Goal: Information Seeking & Learning: Find specific fact

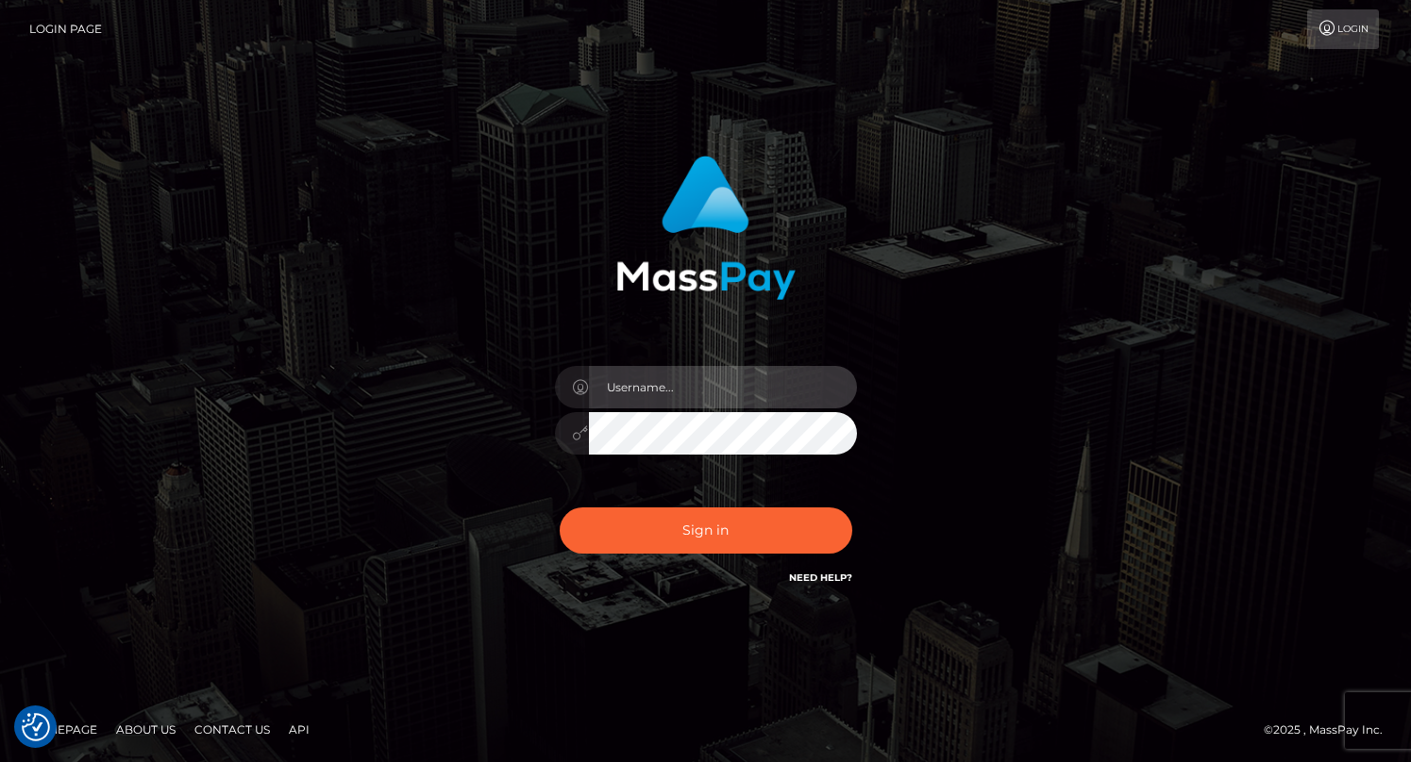
type input "grace.rush"
click at [682, 380] on input "grace.rush" at bounding box center [723, 387] width 268 height 42
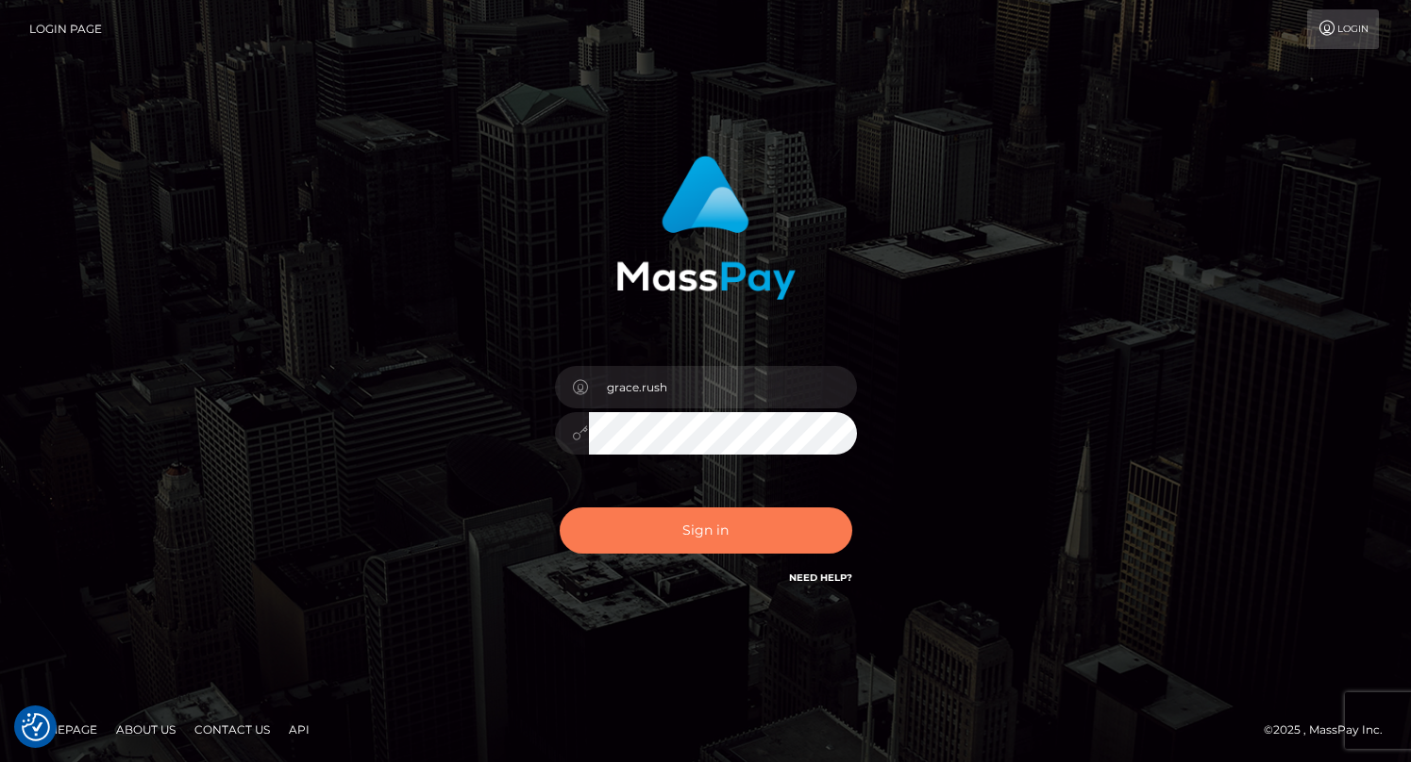
click at [628, 534] on button "Sign in" at bounding box center [706, 531] width 293 height 46
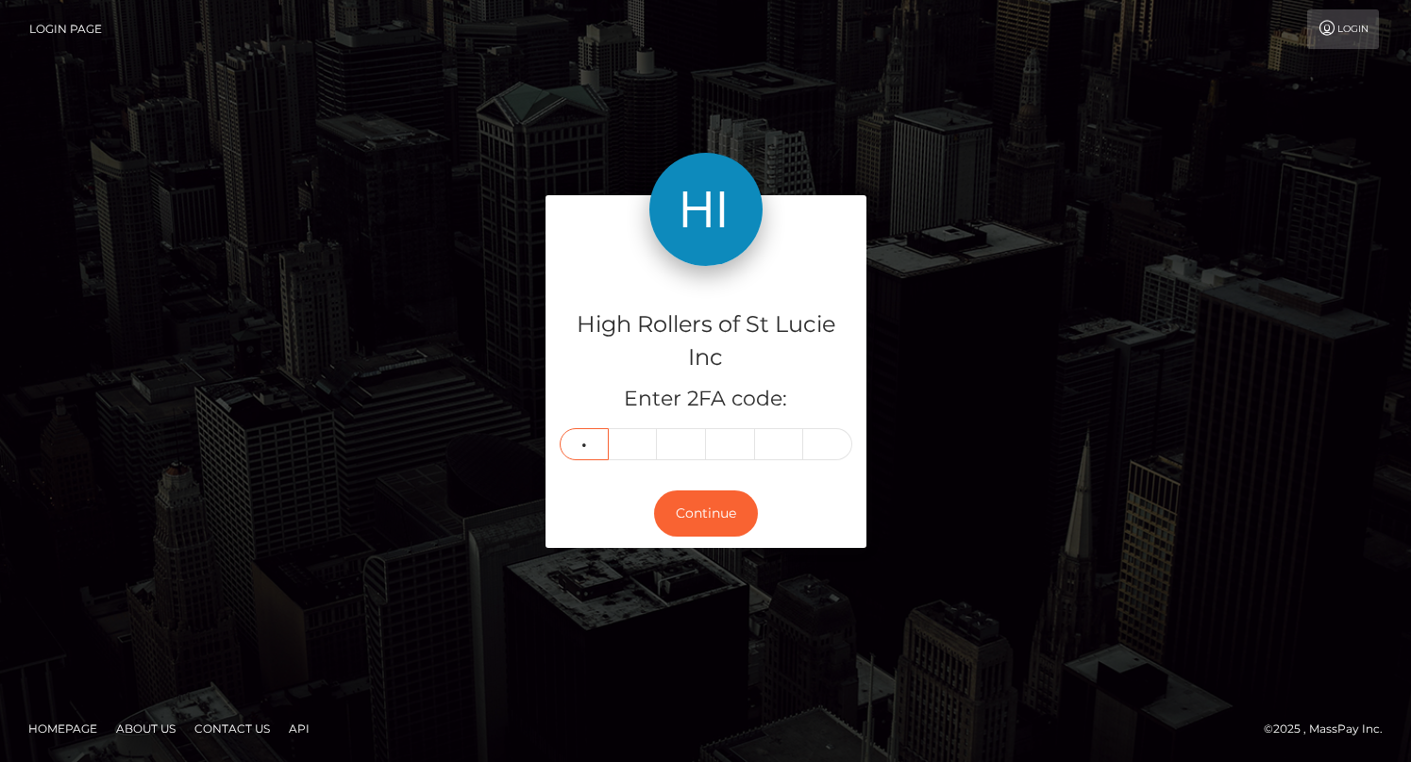
type input "9"
type input "4"
type input "2"
type input "9"
type input "5"
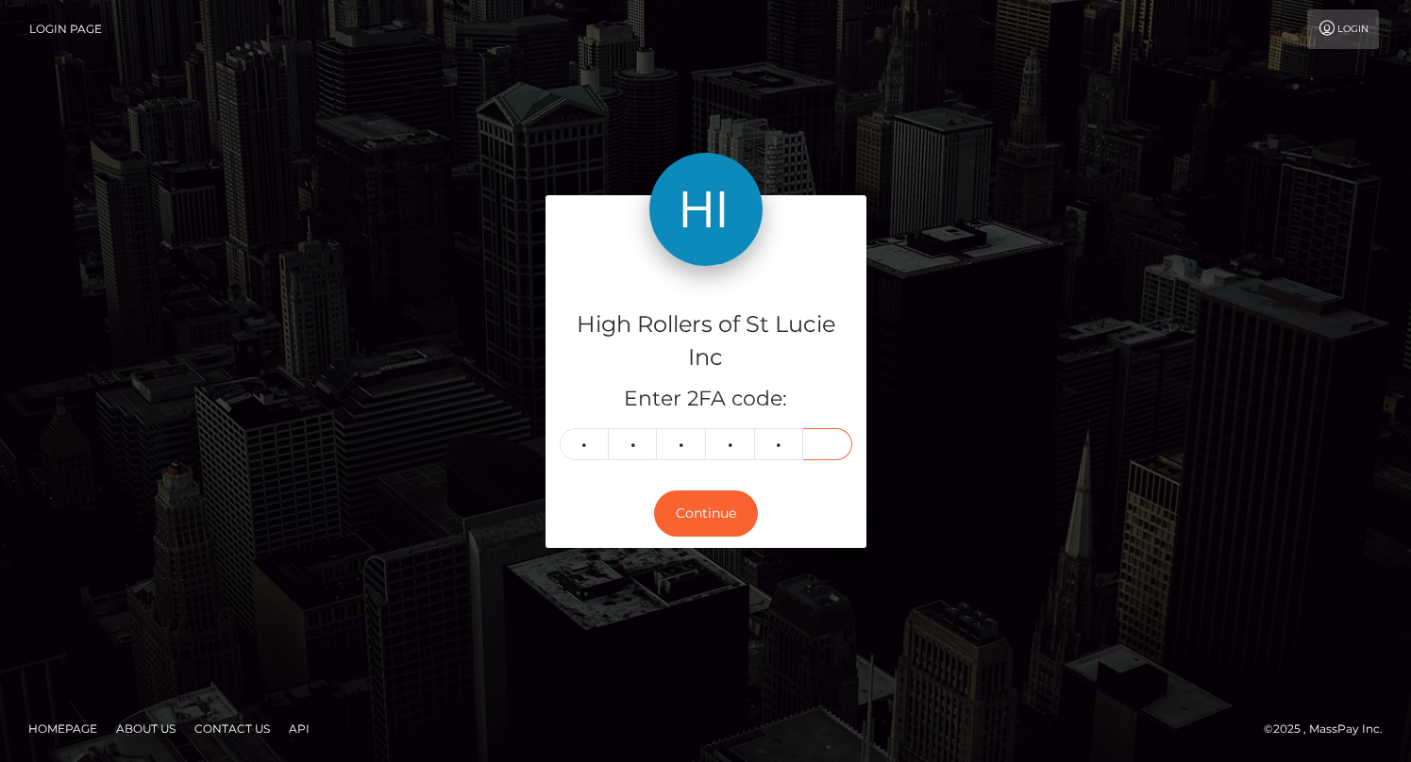
type input "1"
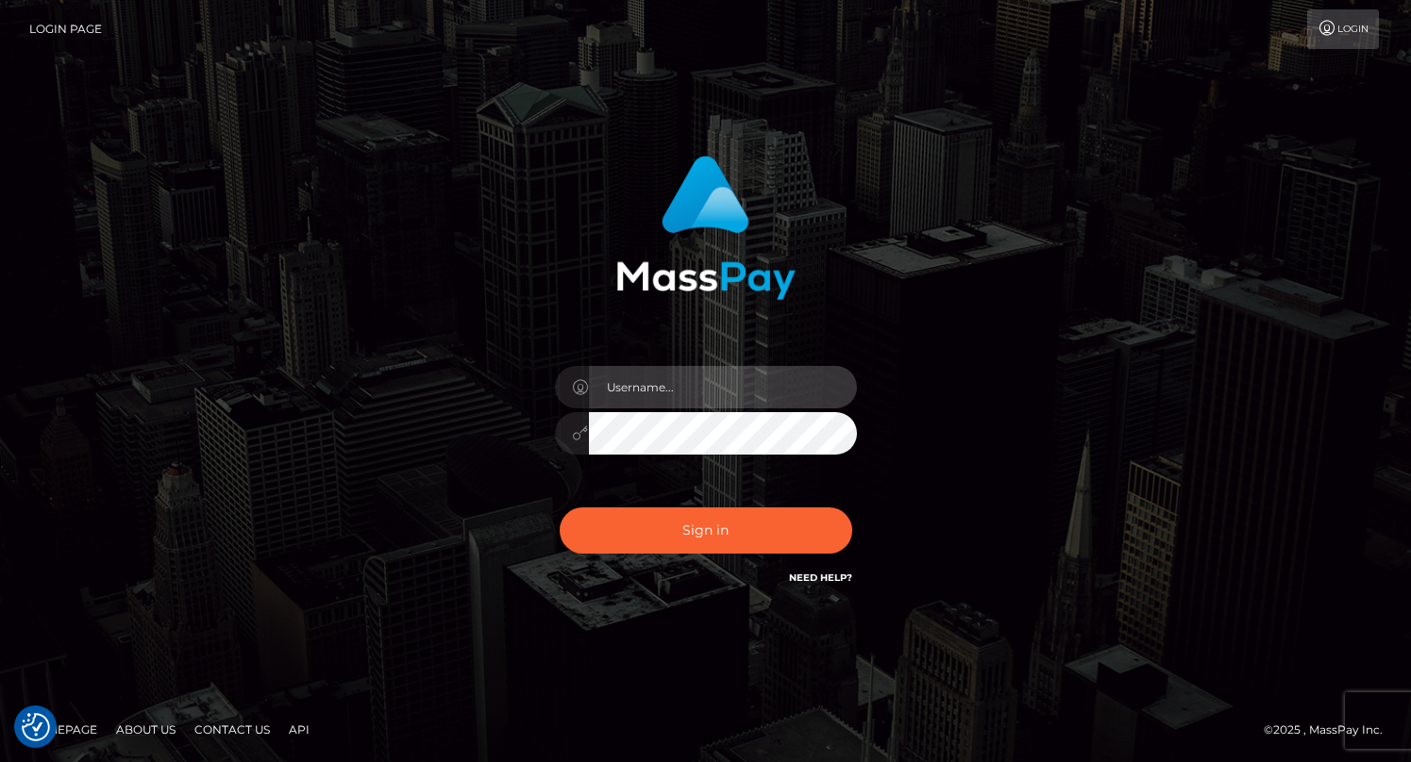
type input "grace.rush"
click at [668, 393] on input "grace.rush" at bounding box center [723, 387] width 268 height 42
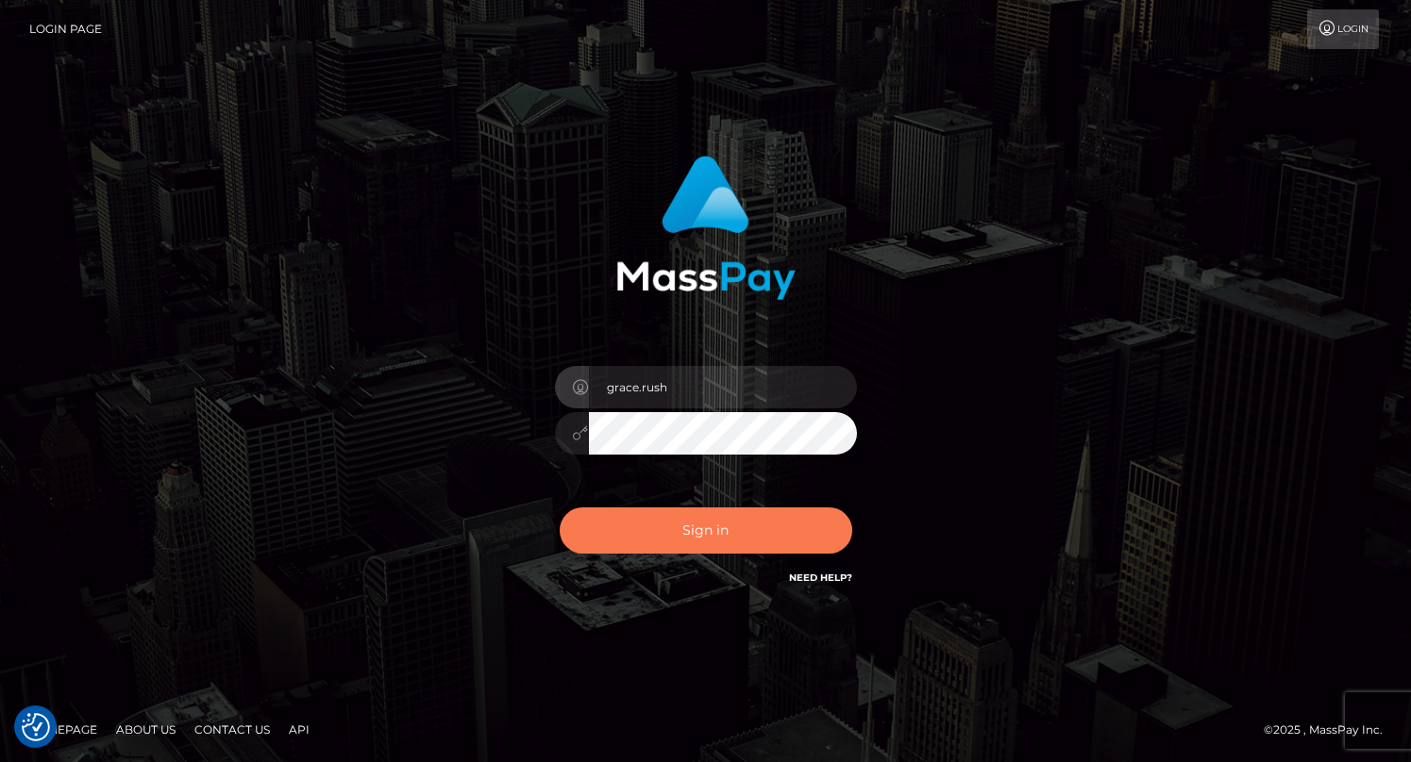
click at [680, 530] on button "Sign in" at bounding box center [706, 531] width 293 height 46
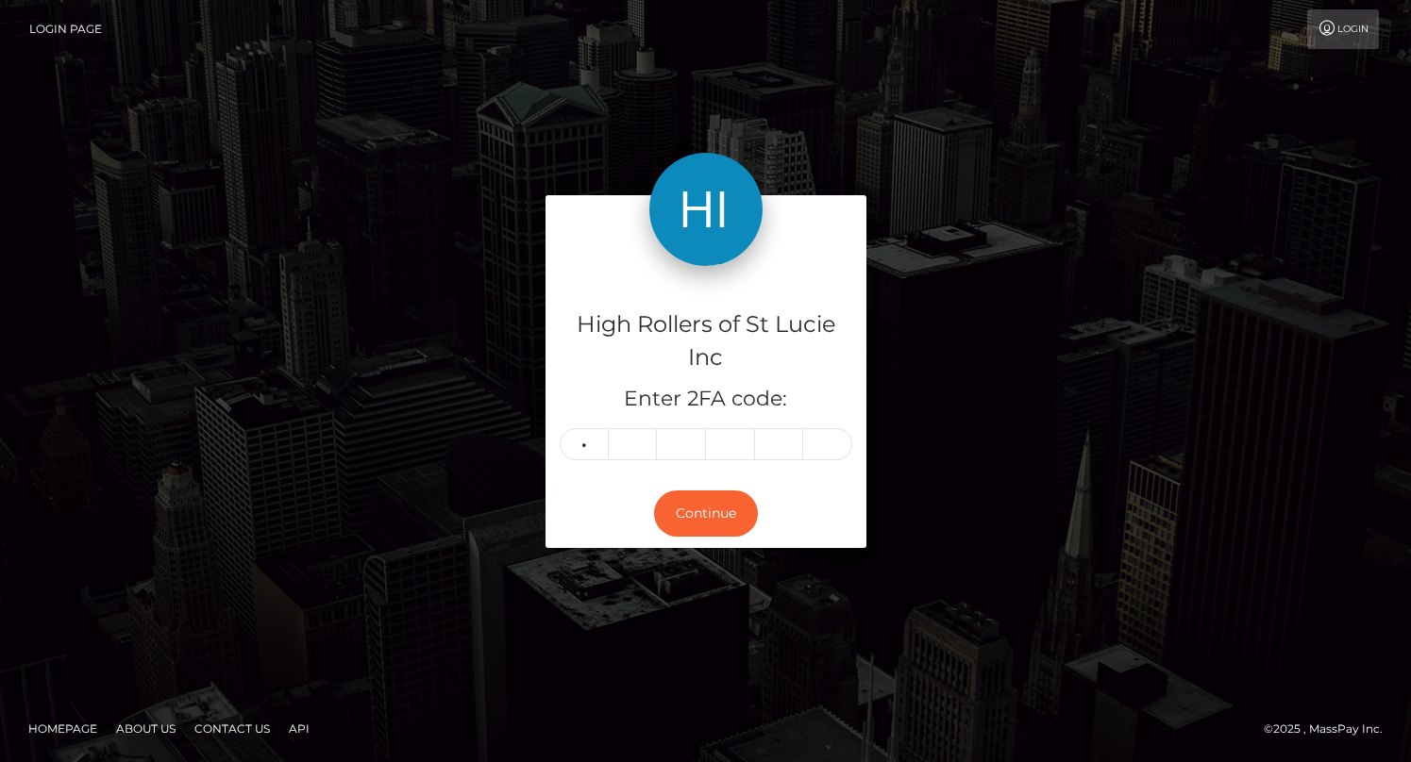
type input "9"
type input "4"
type input "2"
type input "9"
type input "5"
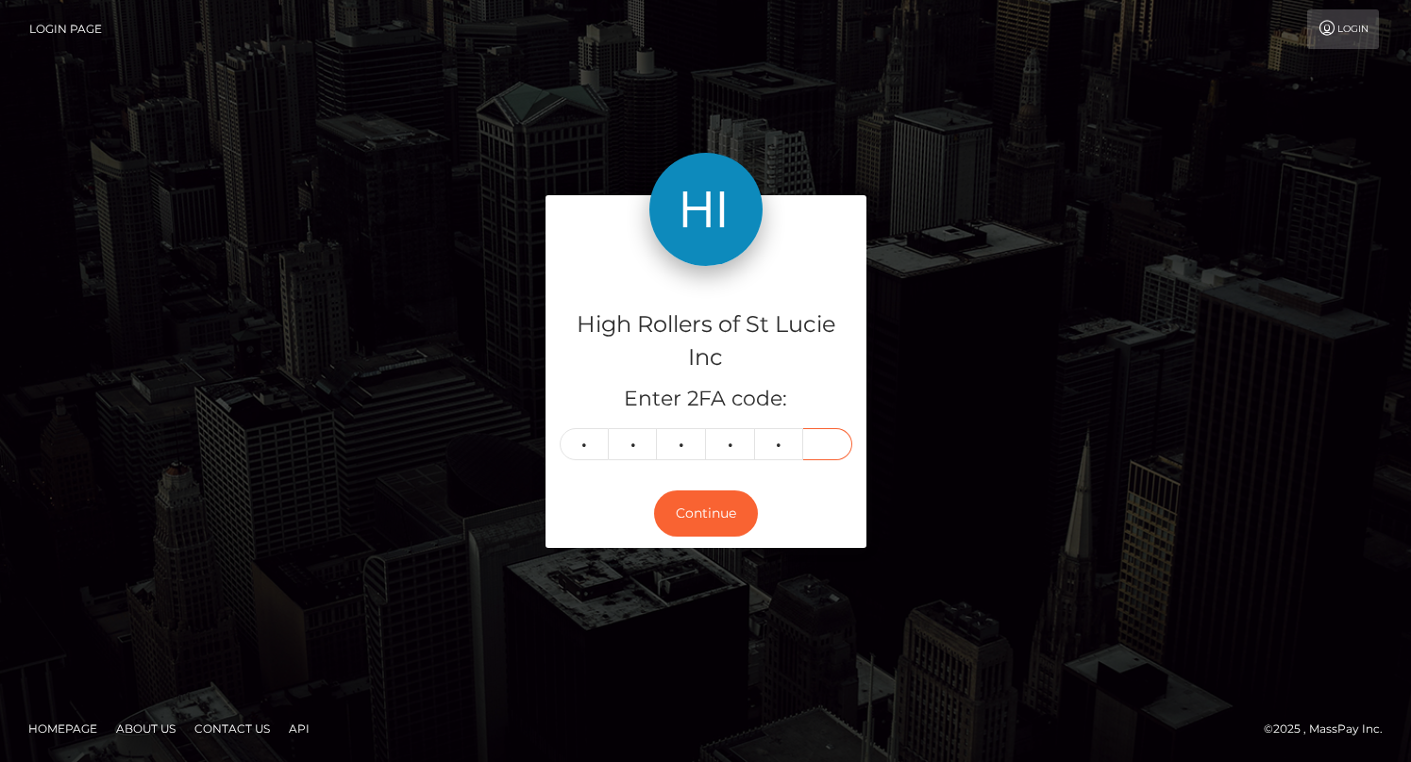
type input "1"
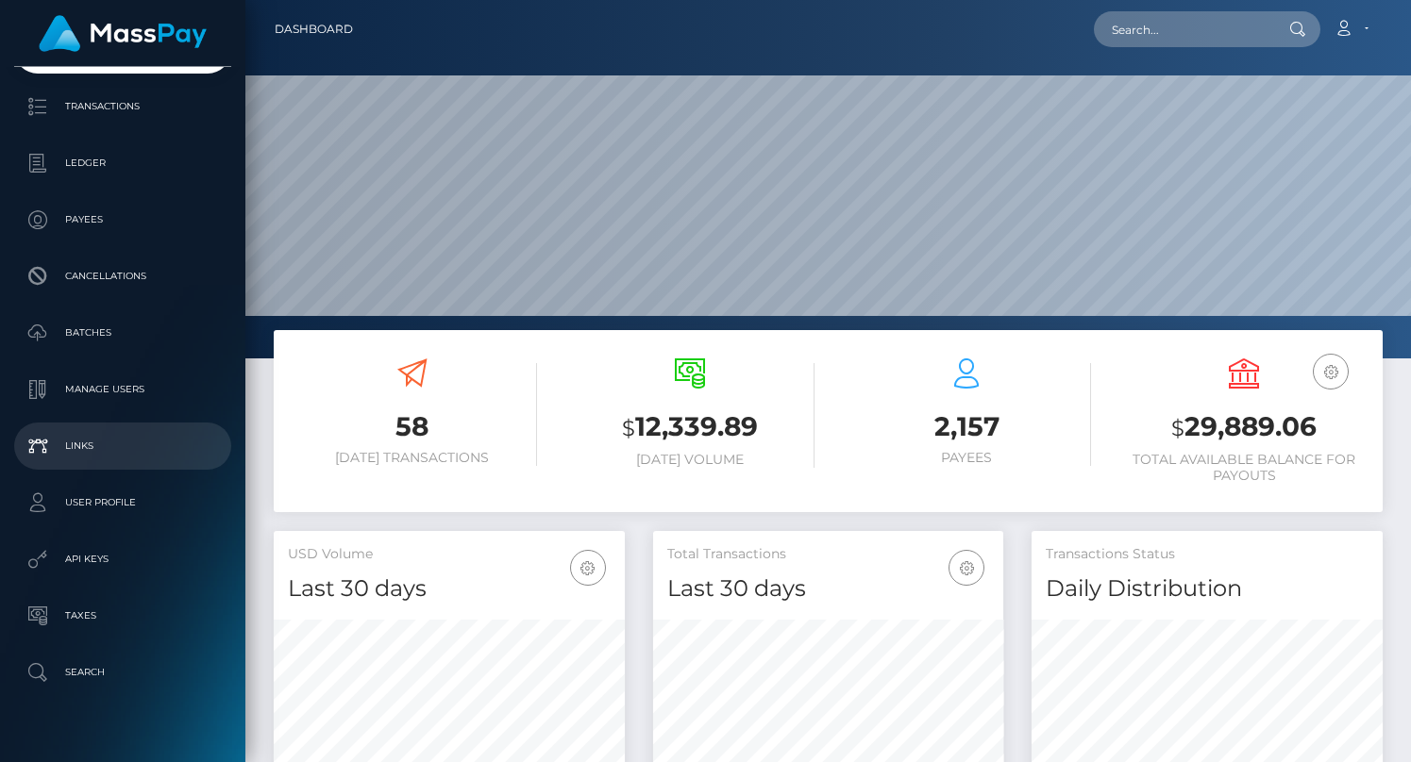
scroll to position [161, 0]
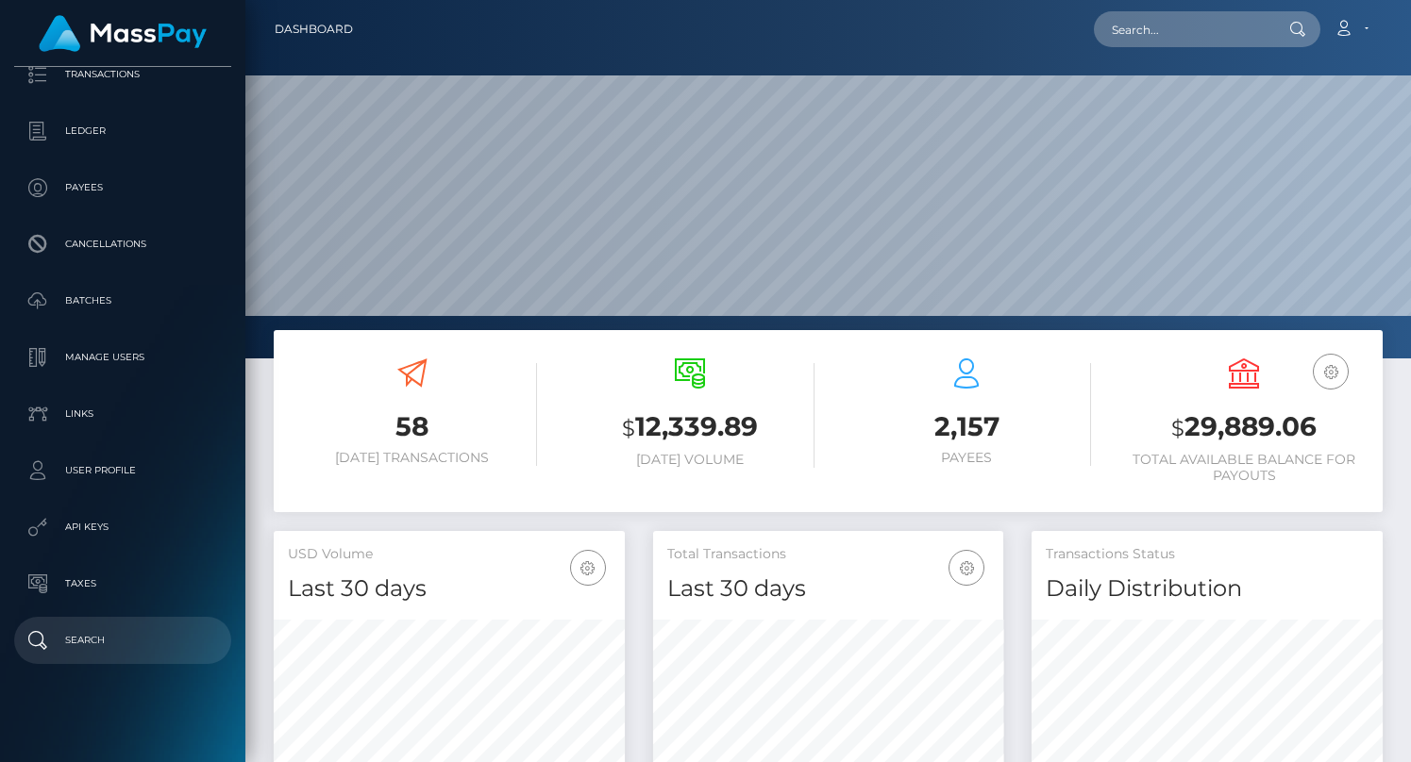
click at [130, 645] on p "Search" at bounding box center [123, 641] width 202 height 28
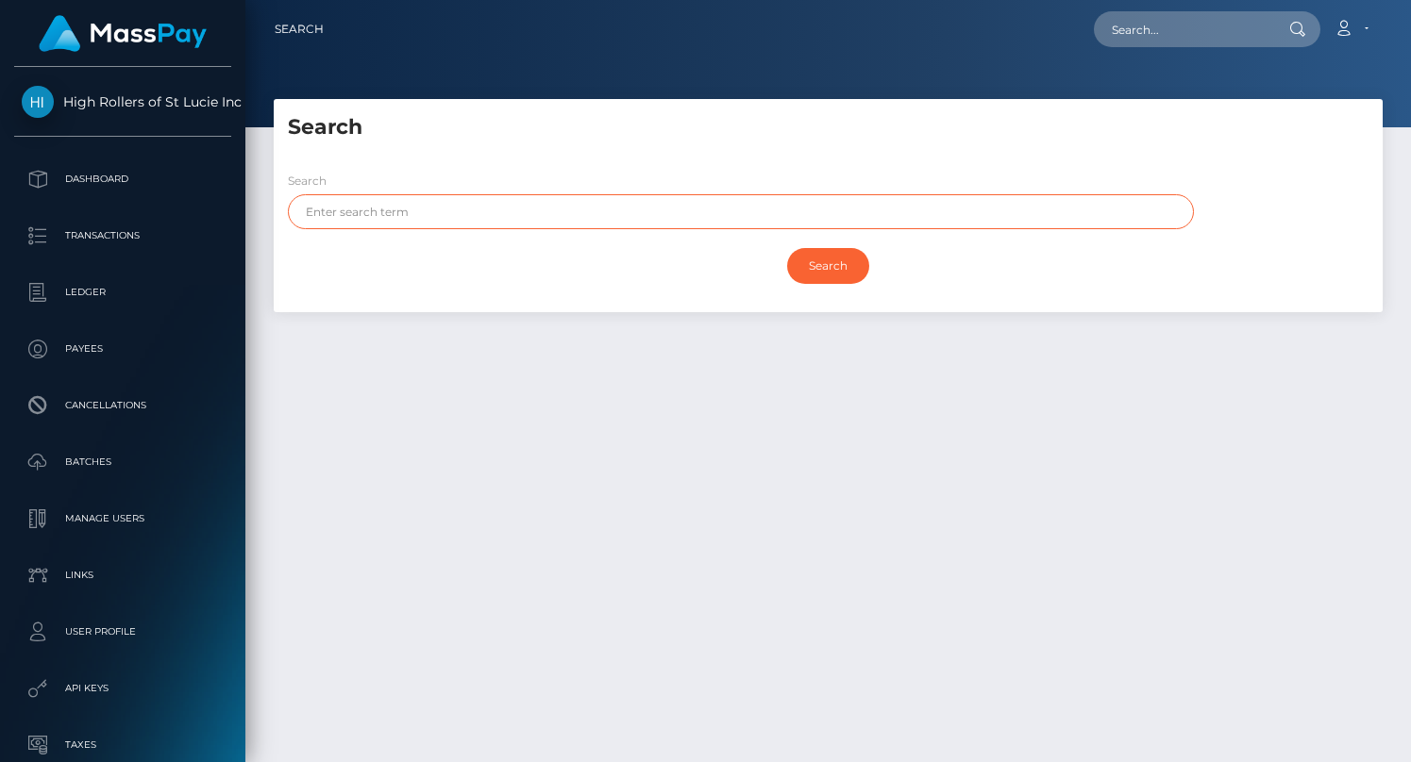
click at [438, 202] on input "text" at bounding box center [741, 211] width 906 height 35
paste input "[EMAIL_ADDRESS][DOMAIN_NAME]"
type input "[EMAIL_ADDRESS][DOMAIN_NAME]"
click at [787, 248] on input "Search" at bounding box center [828, 266] width 82 height 36
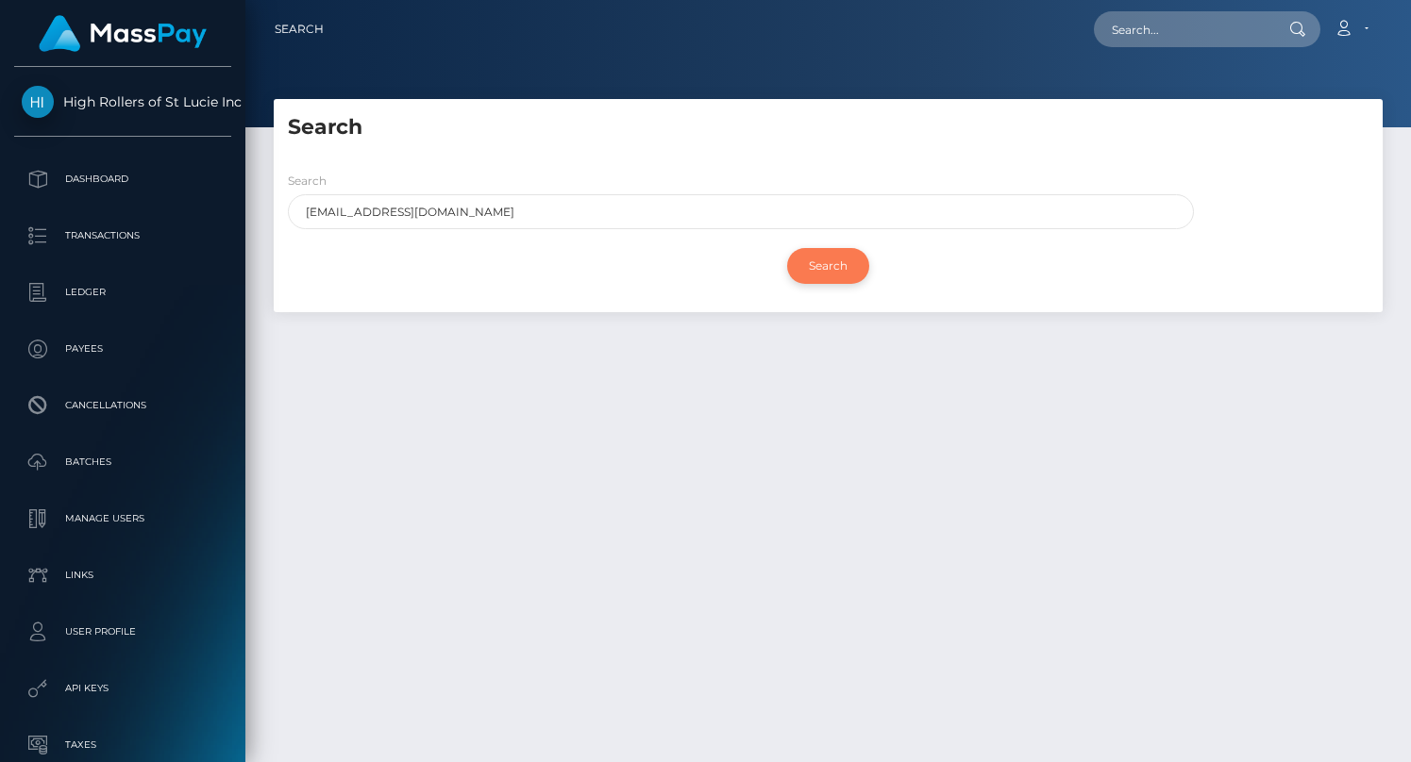
click at [840, 280] on input "Search" at bounding box center [828, 266] width 82 height 36
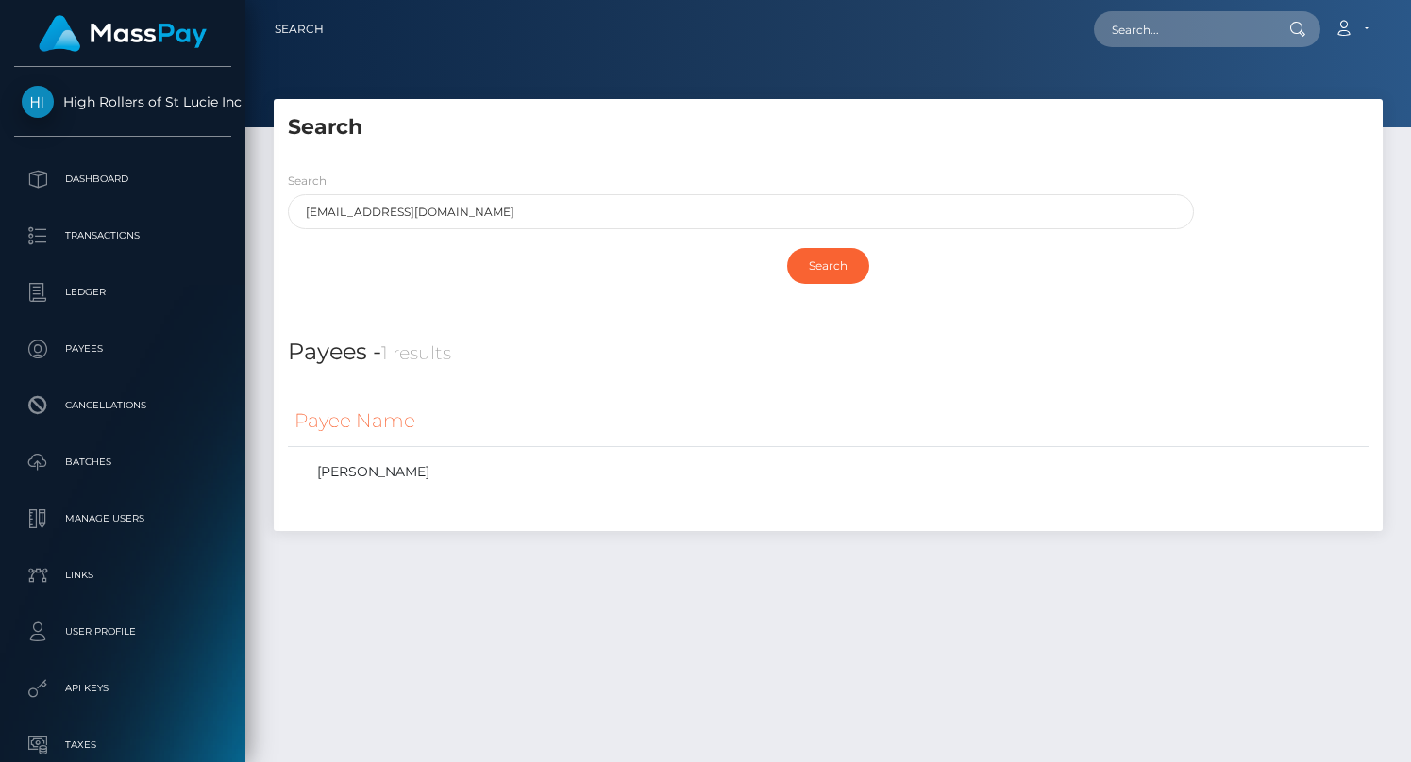
click at [704, 70] on div at bounding box center [827, 63] width 1165 height 127
click at [377, 471] on link "JUSTIN FREIMARK" at bounding box center [827, 472] width 1067 height 27
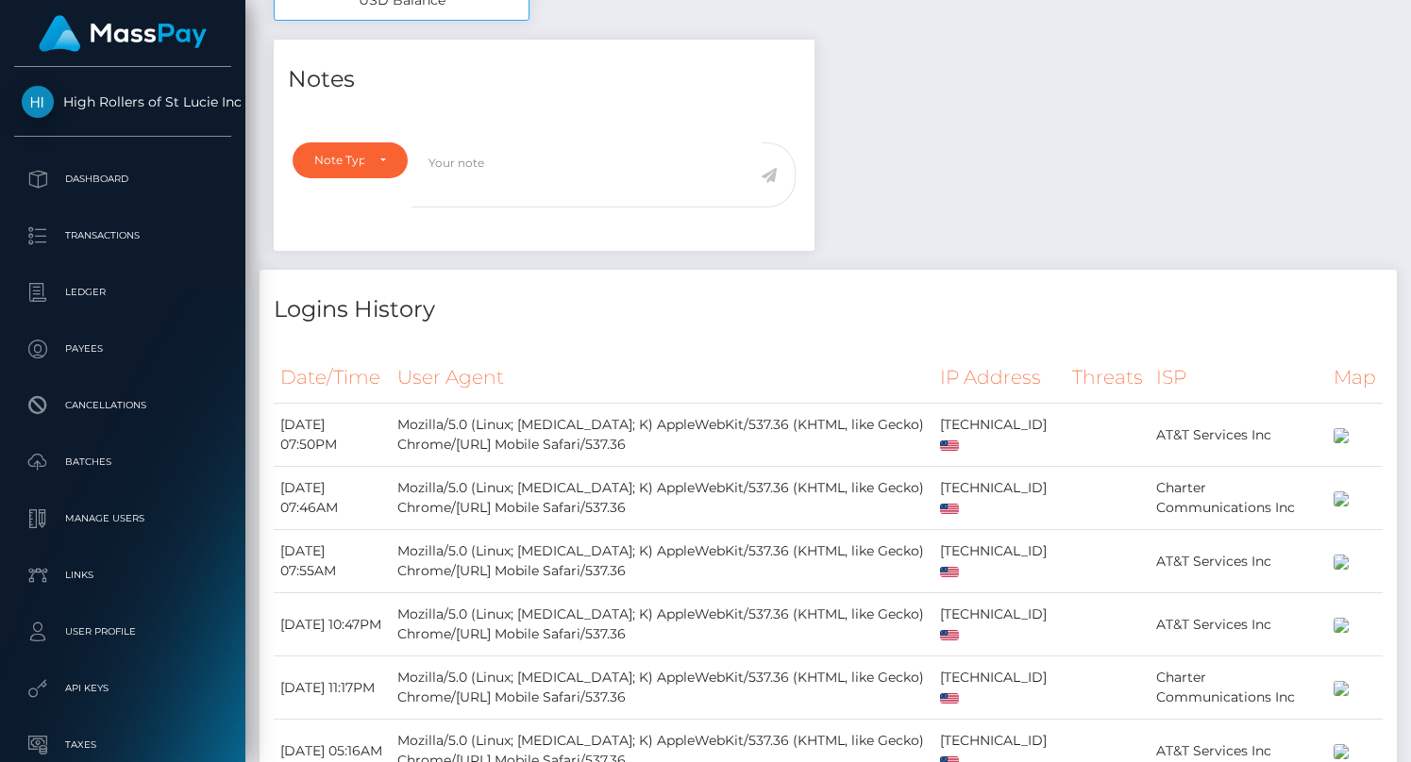
scroll to position [1175, 0]
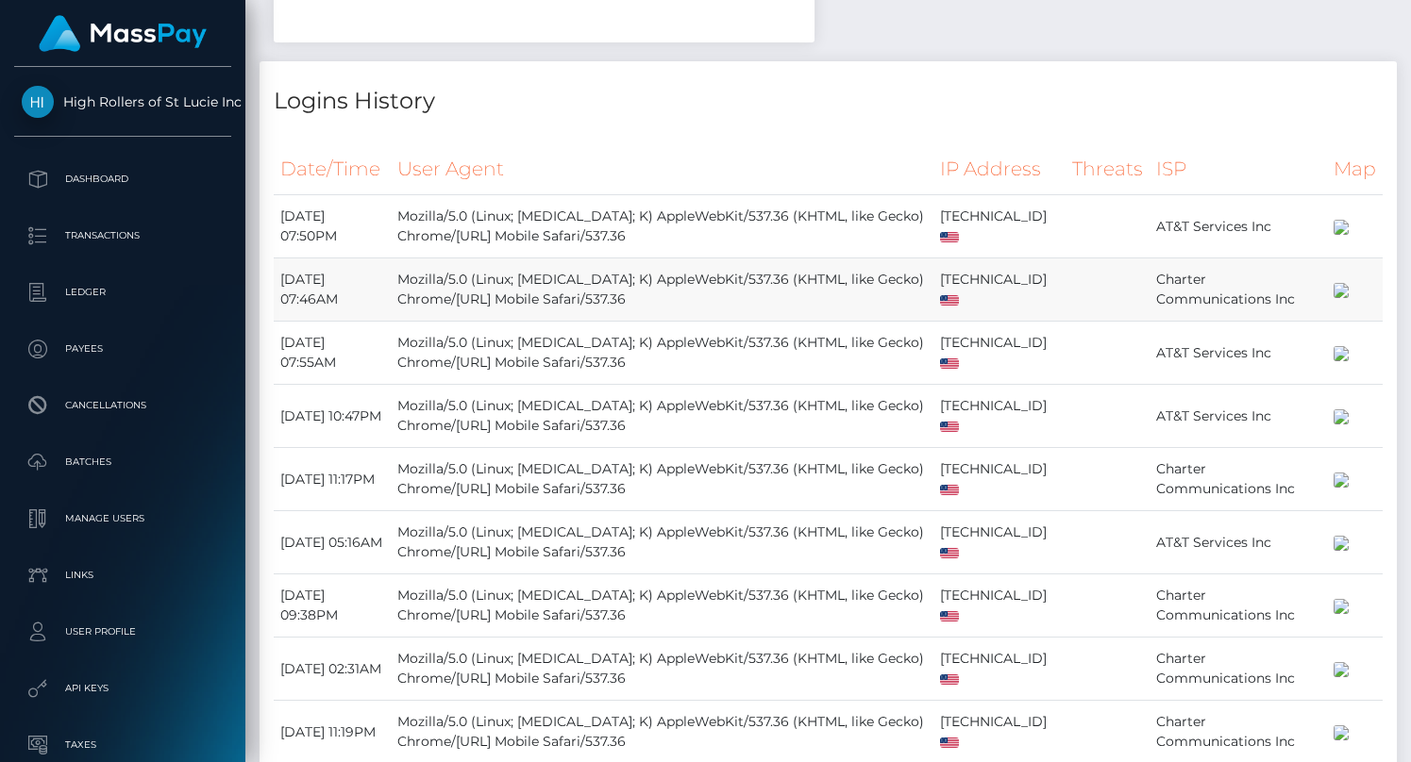
click at [777, 322] on td "Mozilla/5.0 (Linux; Android 10; K) AppleWebKit/537.36 (KHTML, like Gecko) Chrom…" at bounding box center [662, 290] width 543 height 63
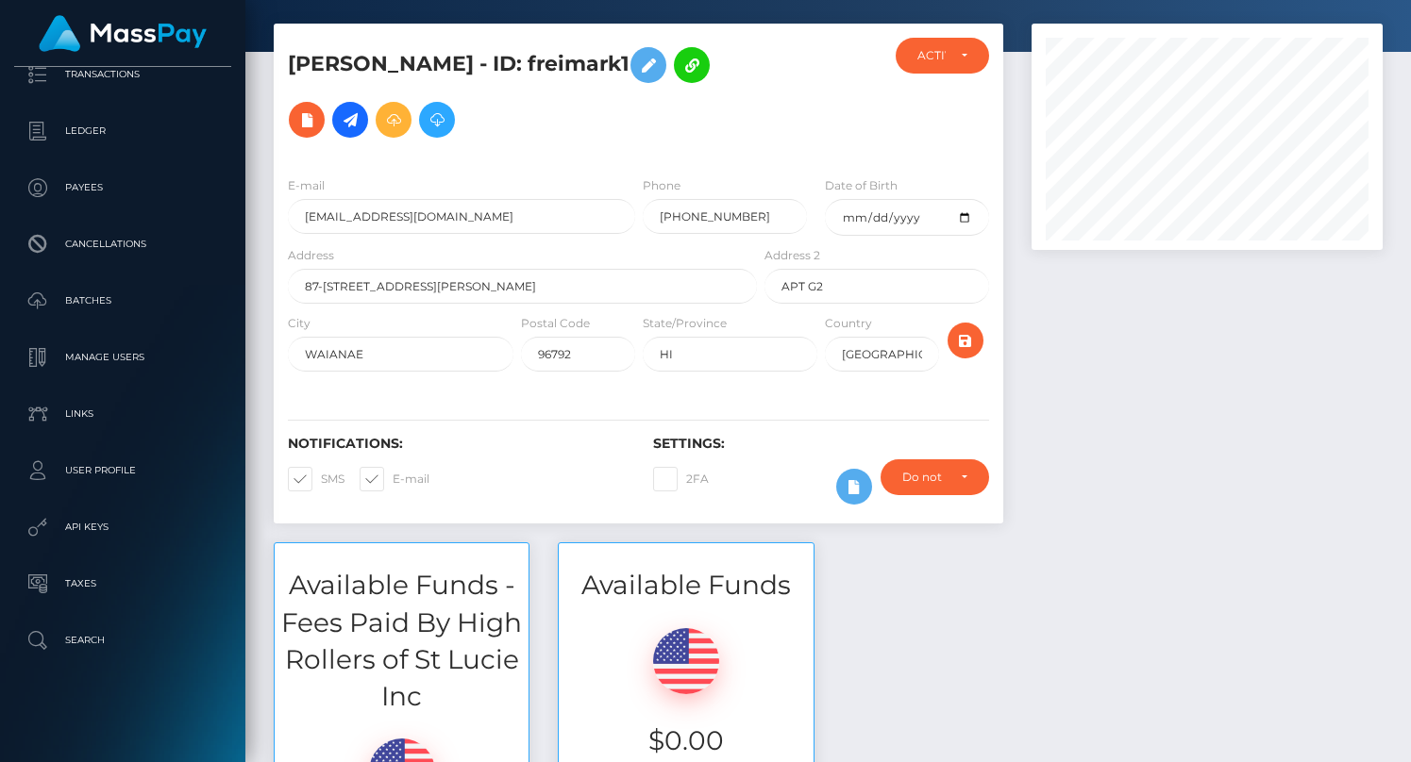
scroll to position [83, 0]
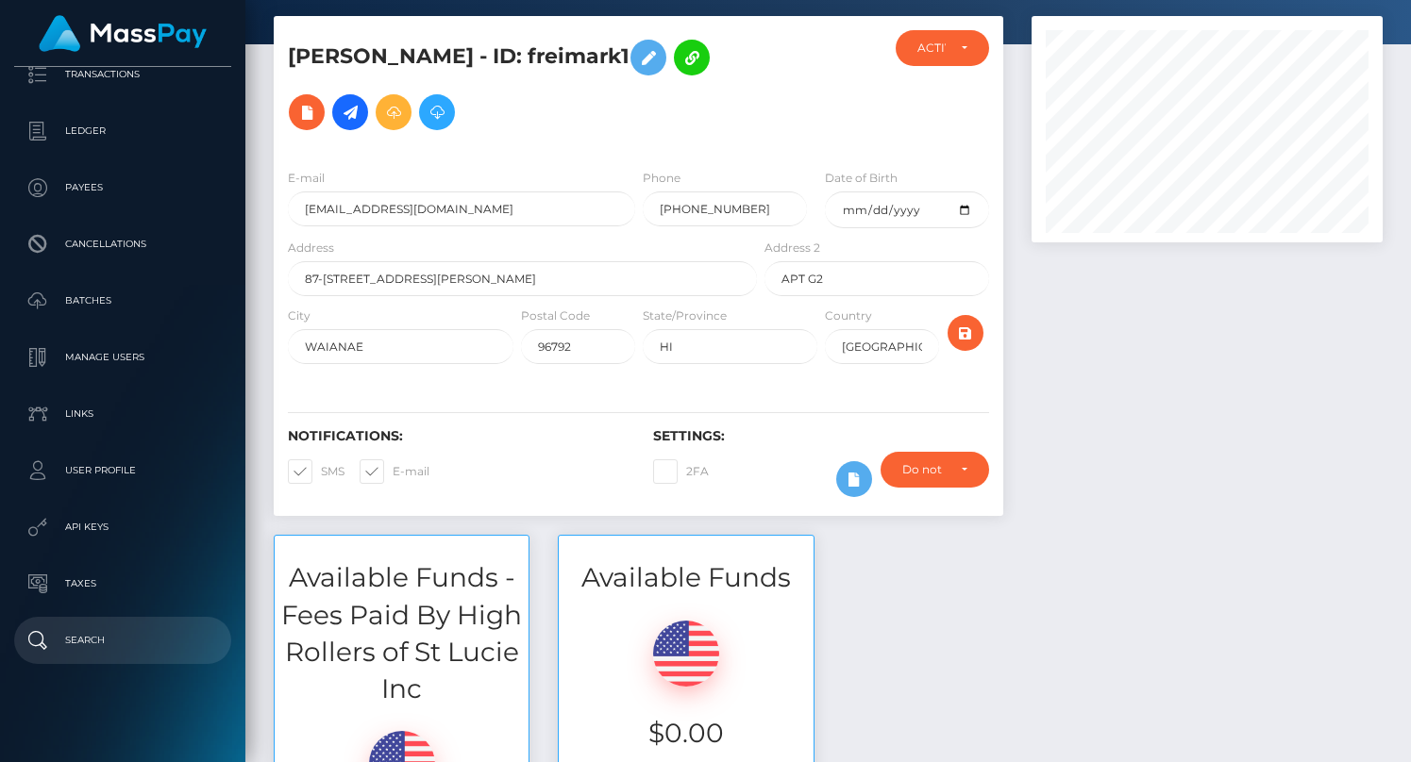
click at [136, 635] on p "Search" at bounding box center [123, 641] width 202 height 28
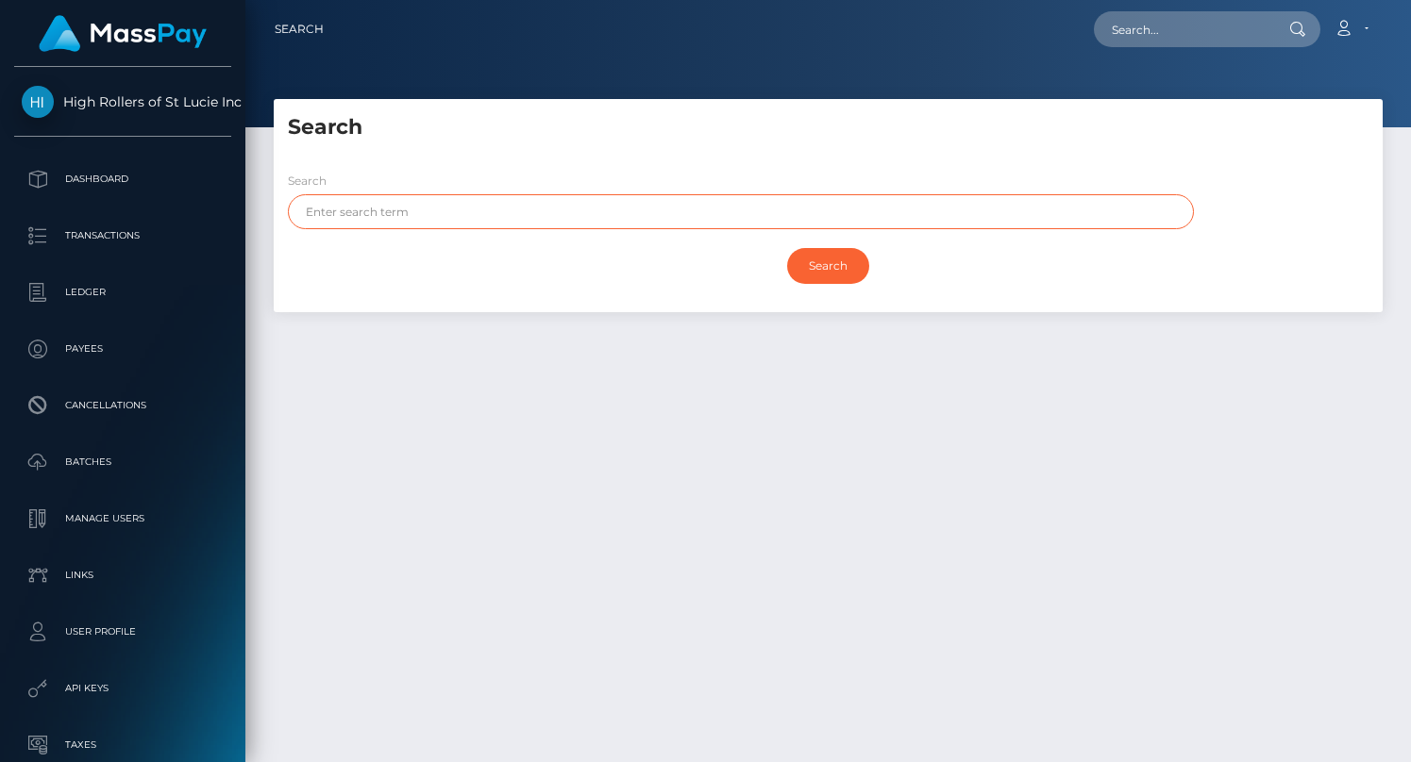
click at [434, 212] on input "text" at bounding box center [741, 211] width 906 height 35
paste input "freimarkjustin03@gmail.com"
type input "freimarkjustin03@gmail.com"
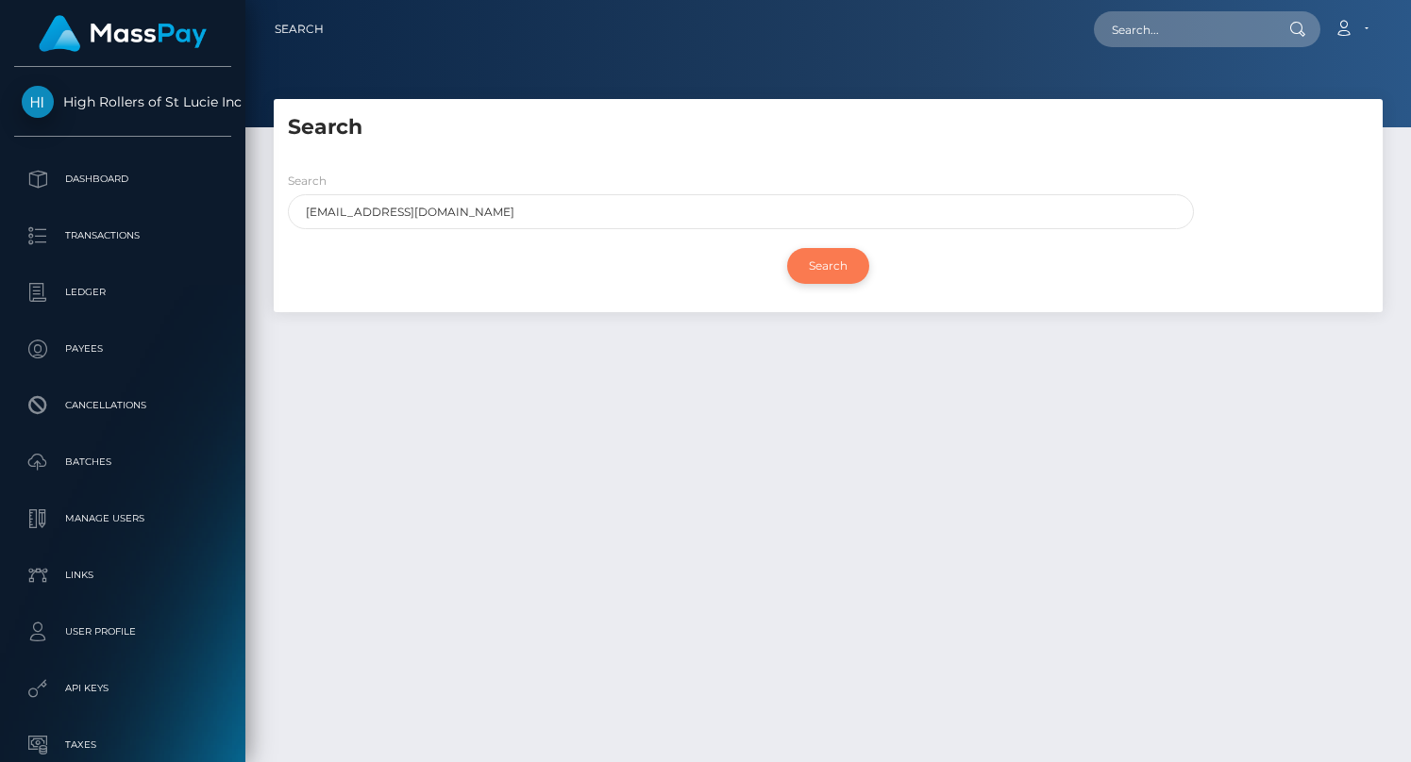
click at [837, 267] on input "Search" at bounding box center [828, 266] width 82 height 36
click at [708, 138] on h5 "Search" at bounding box center [828, 127] width 1080 height 29
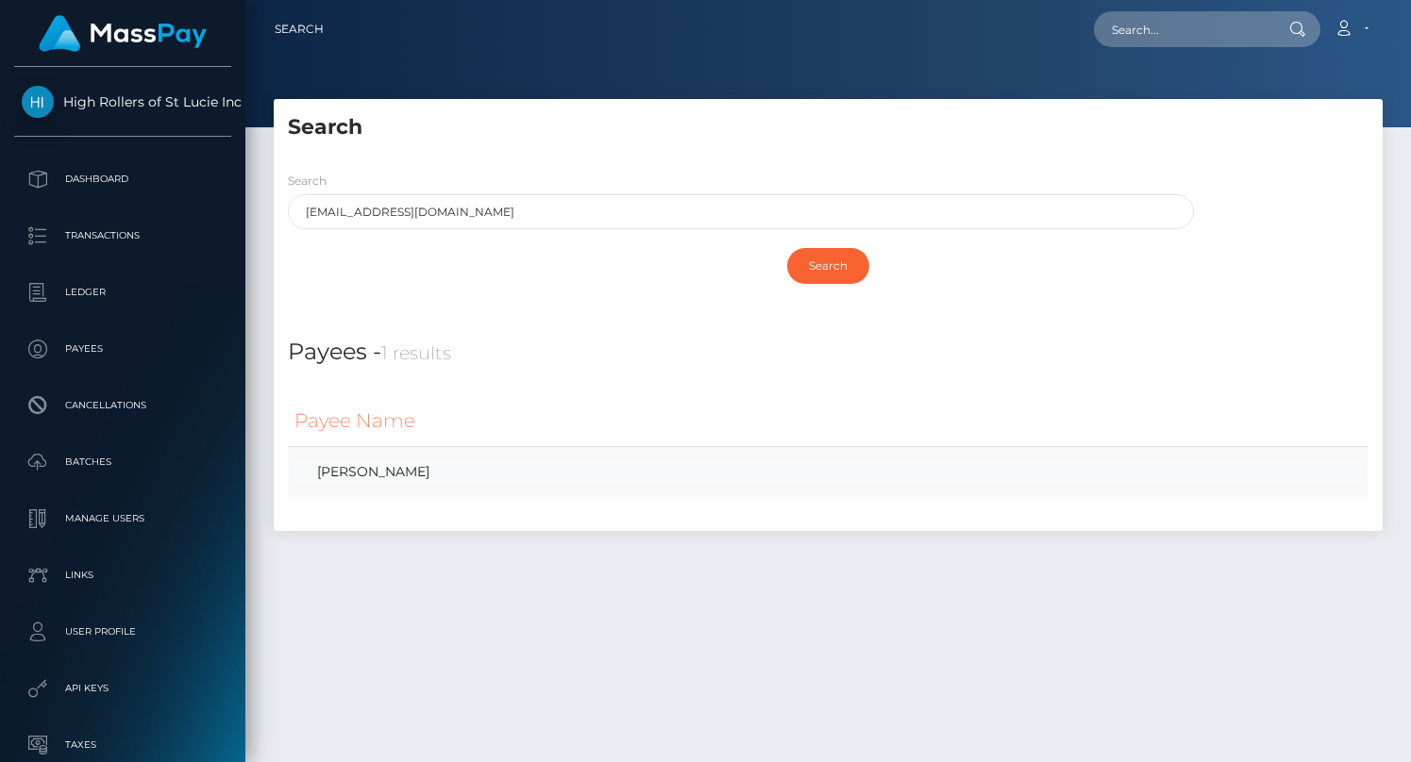
click at [408, 477] on link "Justin Freimark" at bounding box center [827, 472] width 1067 height 27
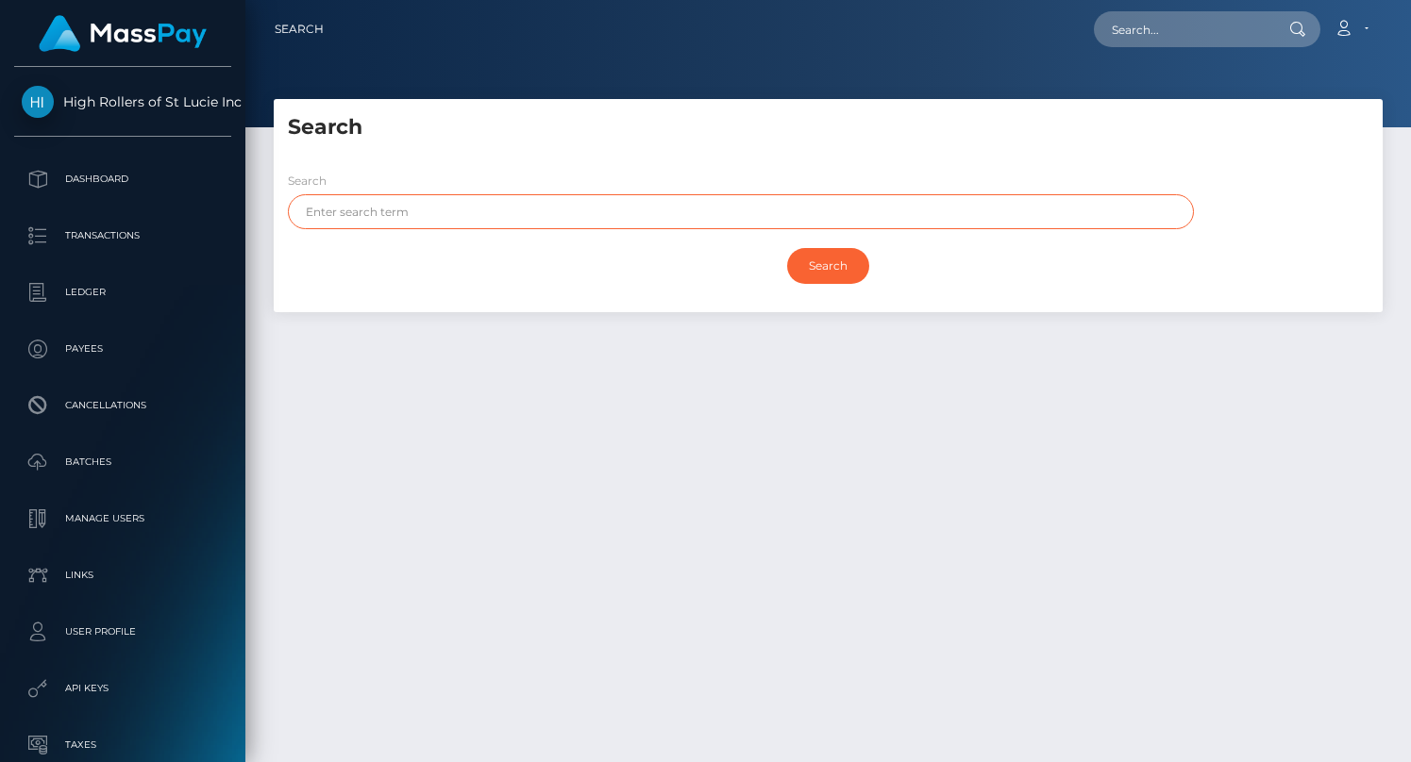
click at [443, 214] on input "text" at bounding box center [741, 211] width 906 height 35
type input "Justin Freimark"
click at [787, 248] on input "Search" at bounding box center [828, 266] width 82 height 36
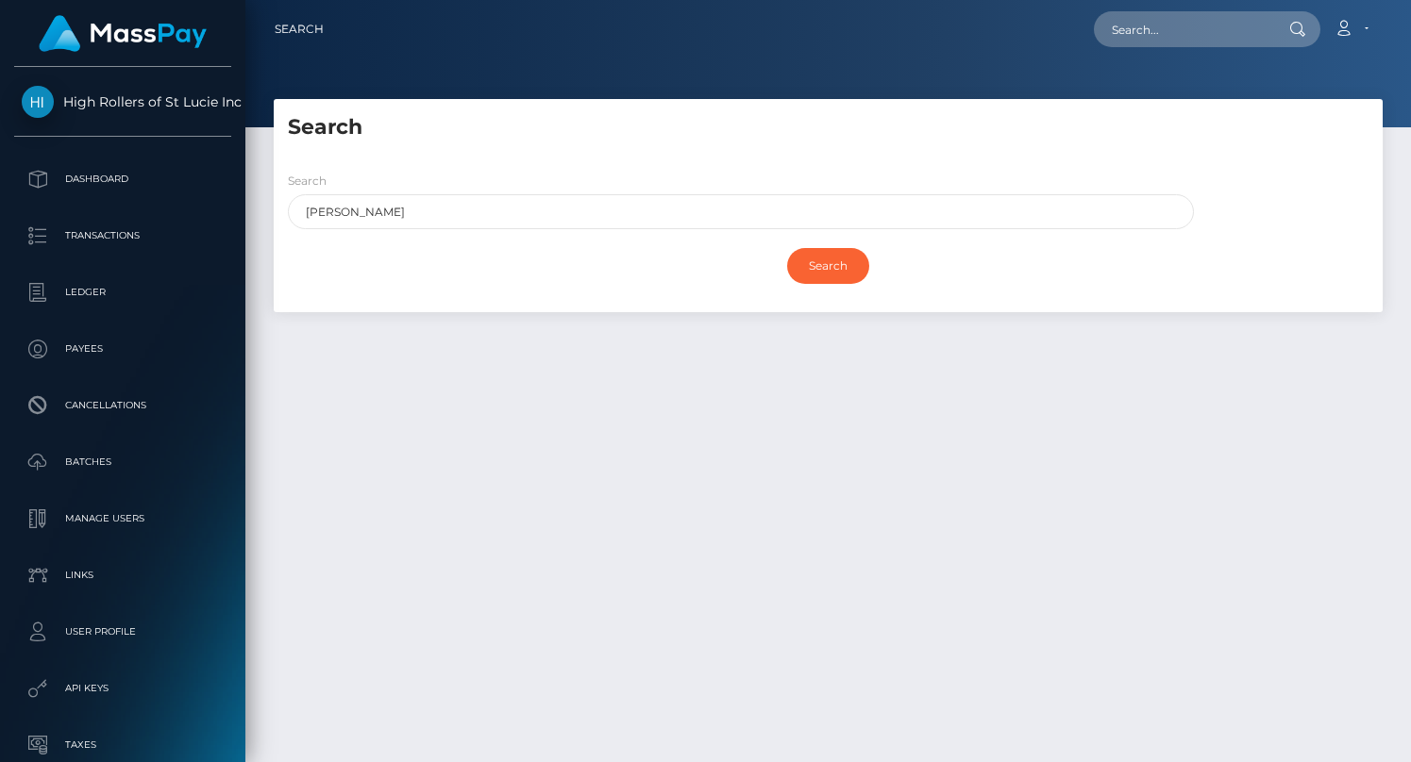
click at [494, 132] on h5 "Search" at bounding box center [828, 127] width 1080 height 29
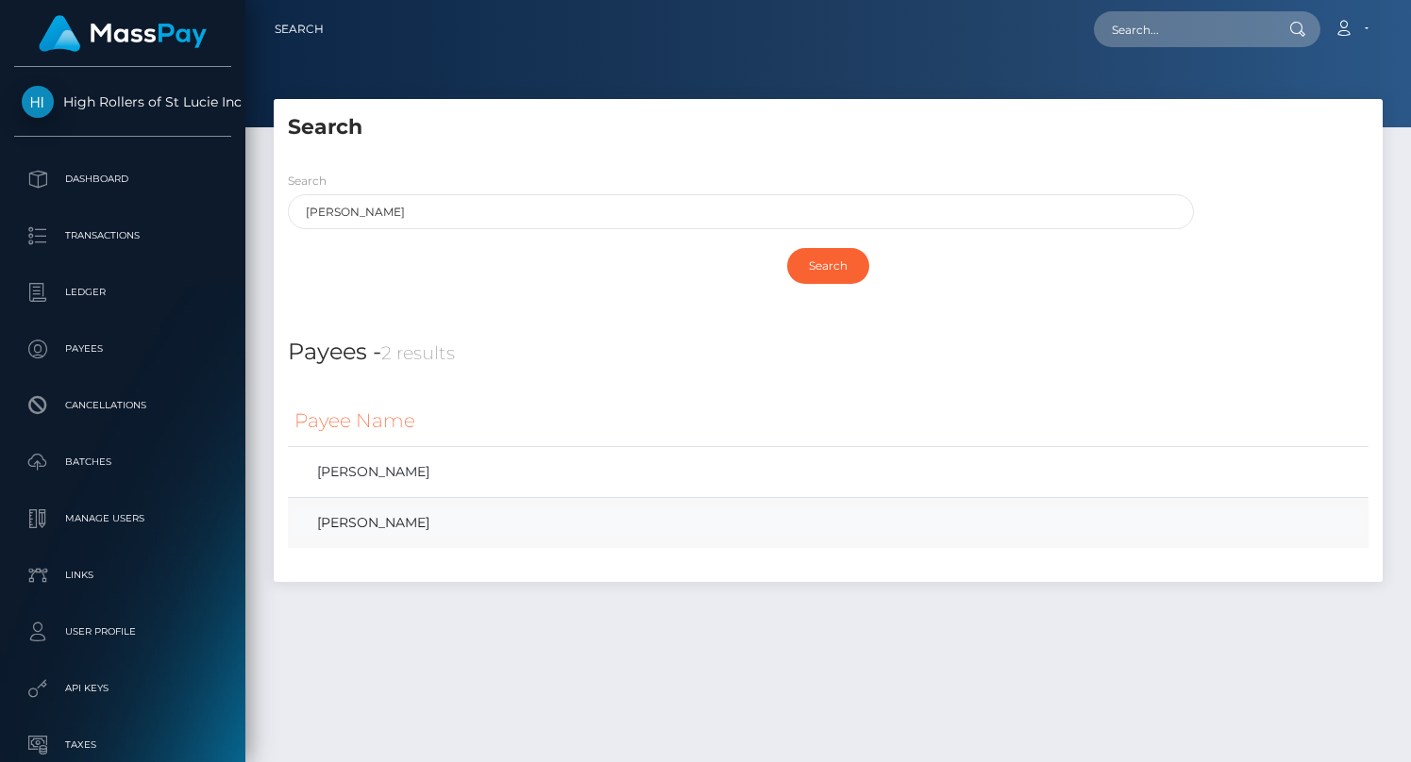
click at [394, 527] on link "JUSTIN FREIMARK" at bounding box center [827, 523] width 1067 height 27
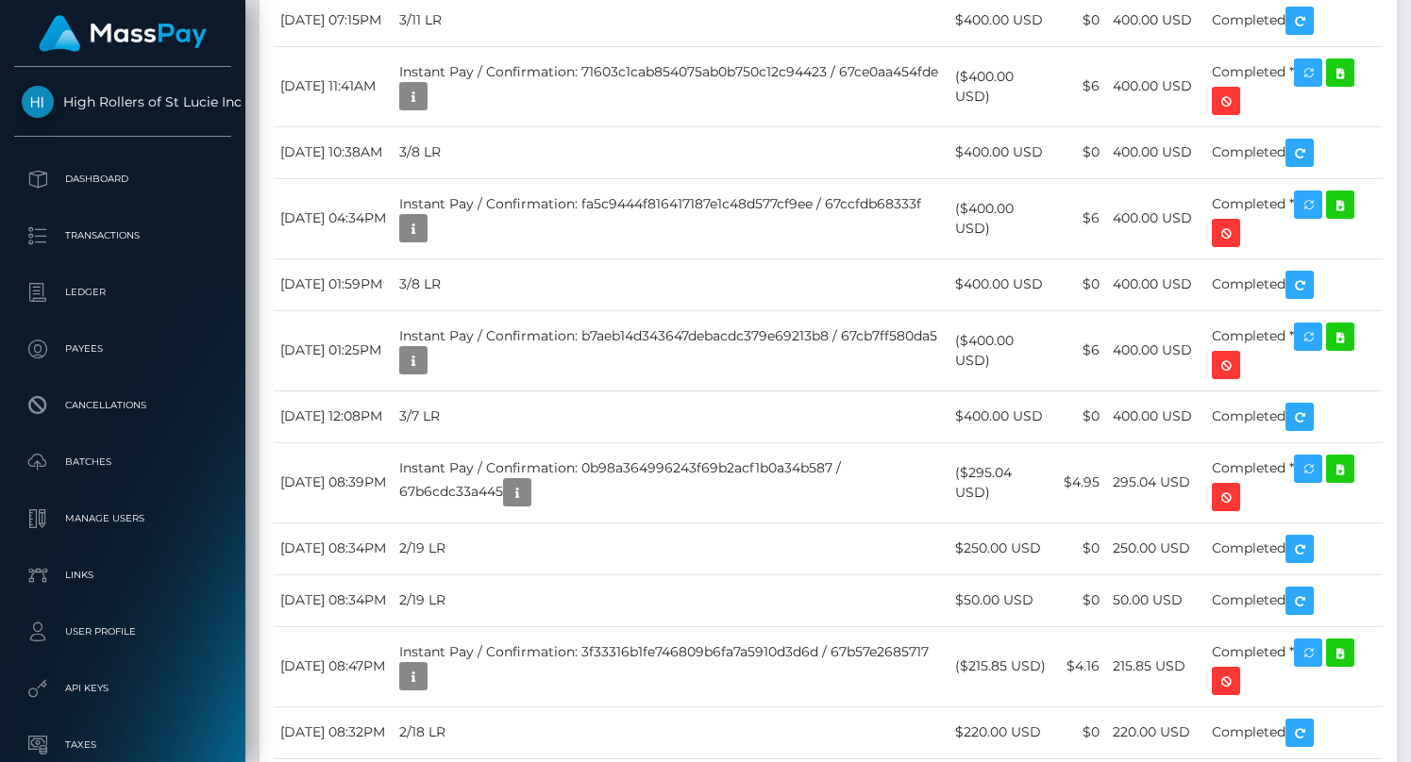
scroll to position [2330, 0]
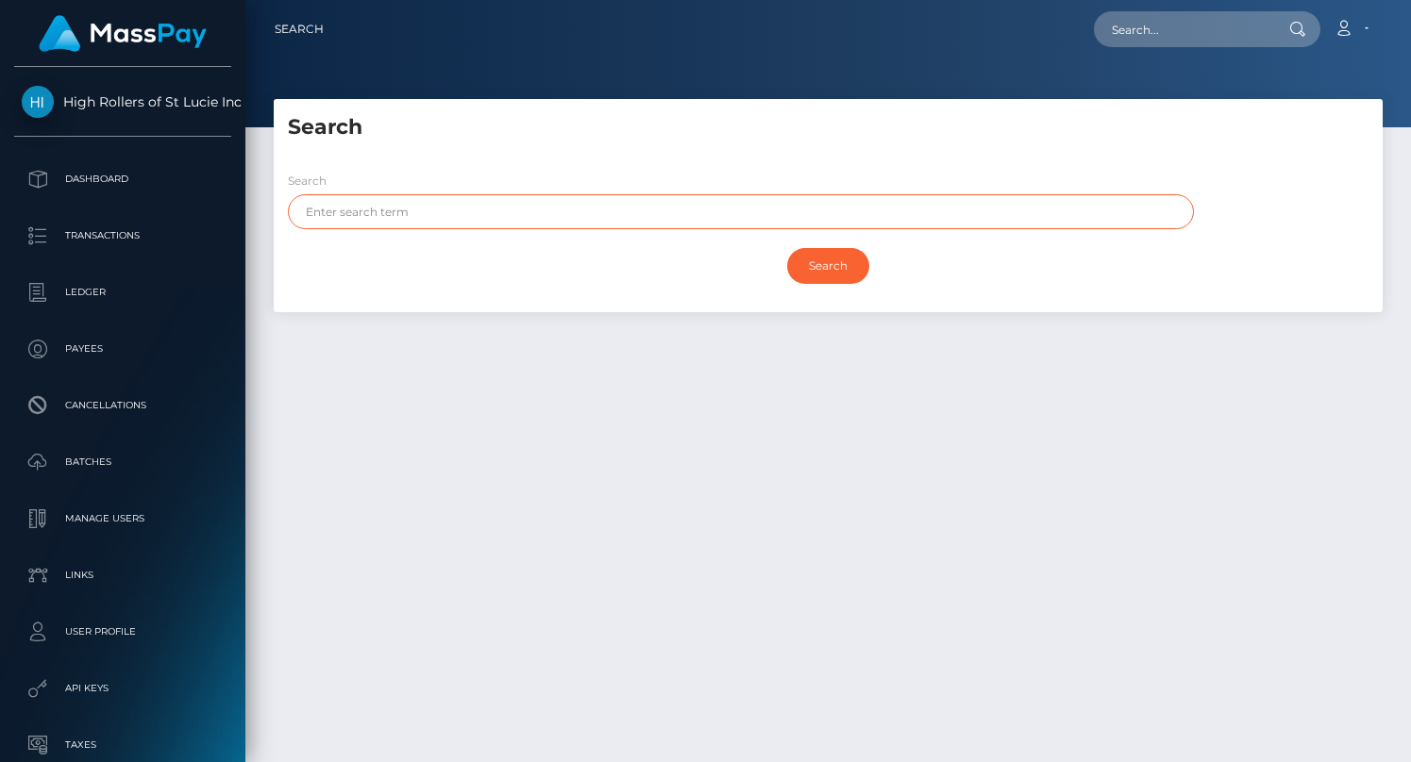
click at [419, 209] on input "text" at bounding box center [741, 211] width 906 height 35
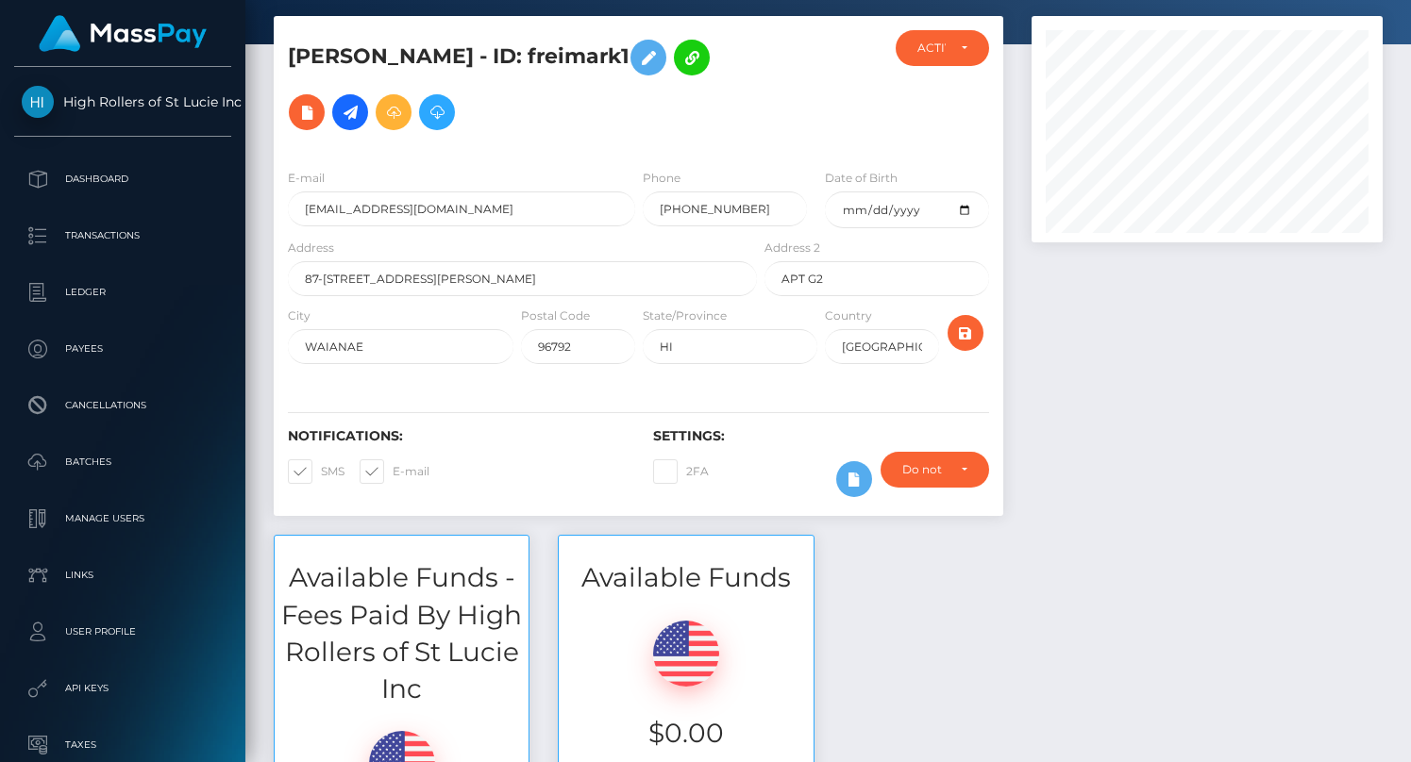
scroll to position [226, 351]
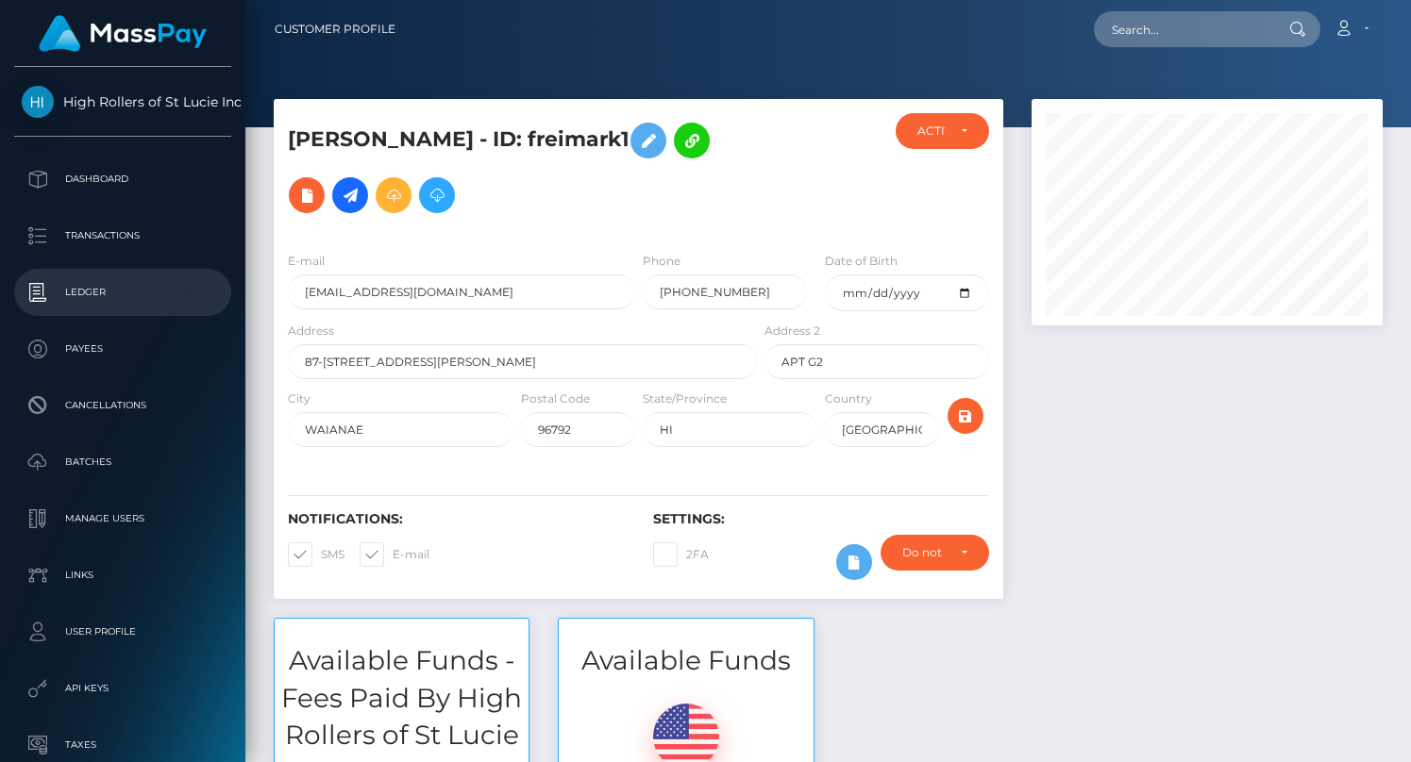
scroll to position [161, 0]
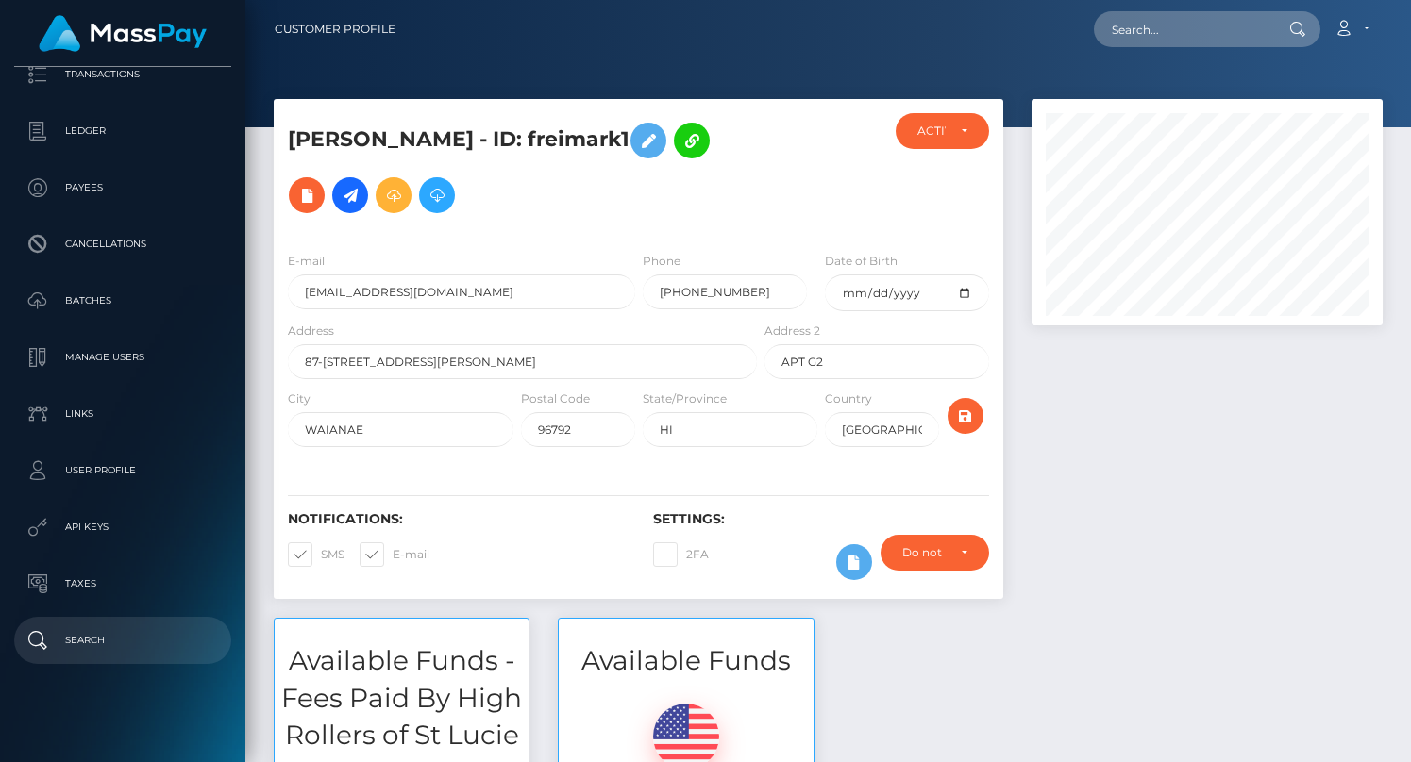
click at [118, 630] on p "Search" at bounding box center [123, 641] width 202 height 28
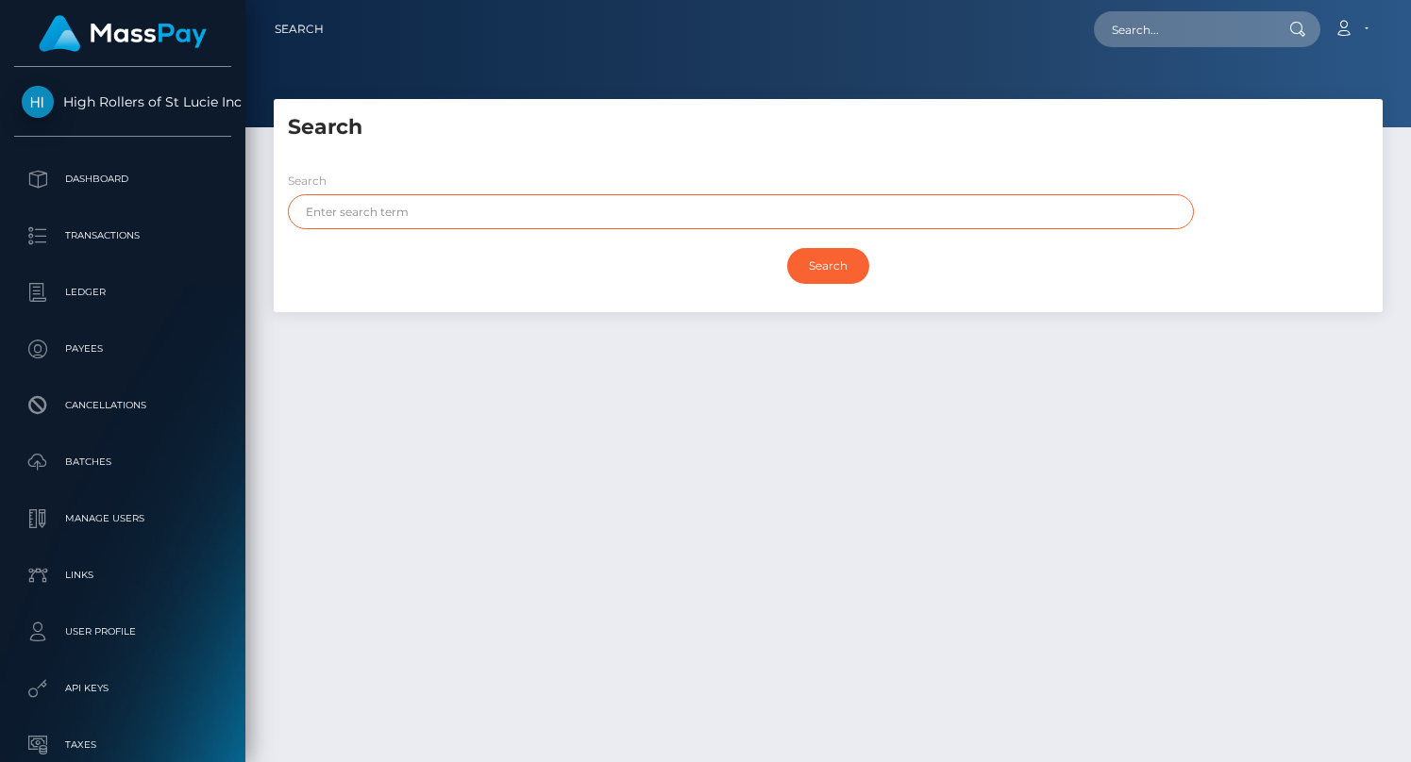
click at [471, 221] on input "text" at bounding box center [741, 211] width 906 height 35
paste input "[EMAIL_ADDRESS][DOMAIN_NAME]"
type input "[EMAIL_ADDRESS][DOMAIN_NAME]"
click at [787, 248] on input "Search" at bounding box center [828, 266] width 82 height 36
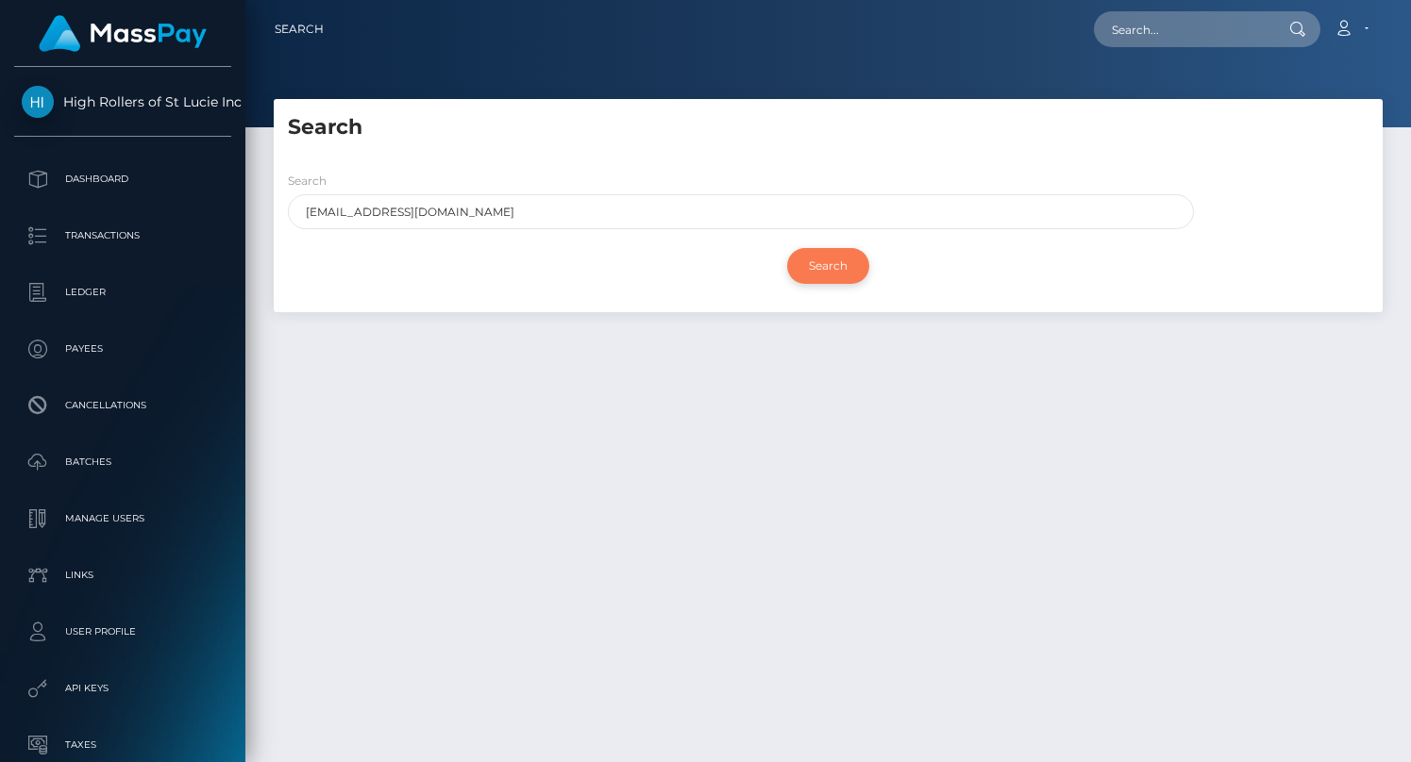
drag, startPoint x: 824, startPoint y: 263, endPoint x: 821, endPoint y: 276, distance: 12.6
click at [824, 263] on input "Search" at bounding box center [828, 266] width 82 height 36
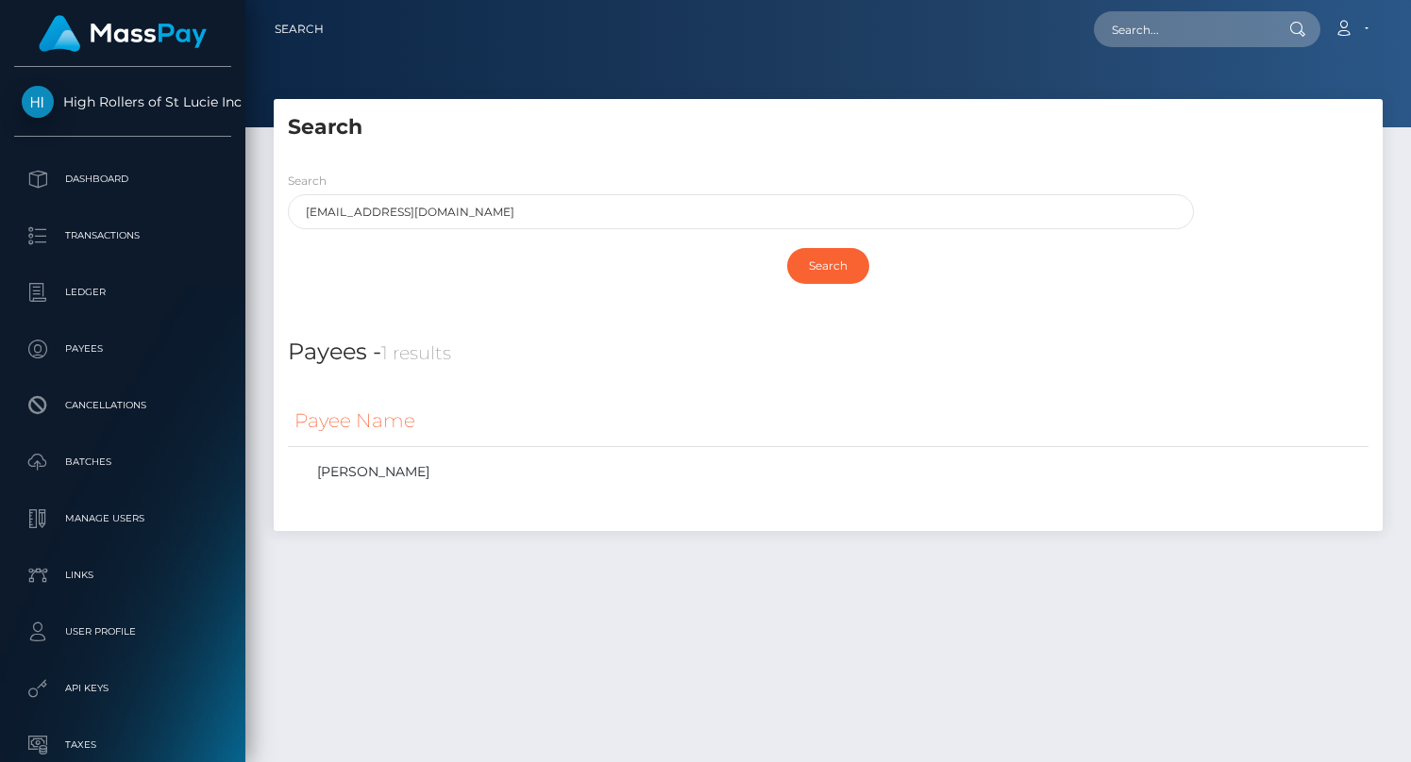
click at [708, 107] on div "Search" at bounding box center [828, 120] width 1109 height 43
click at [385, 467] on link "Justin Freimark" at bounding box center [827, 472] width 1067 height 27
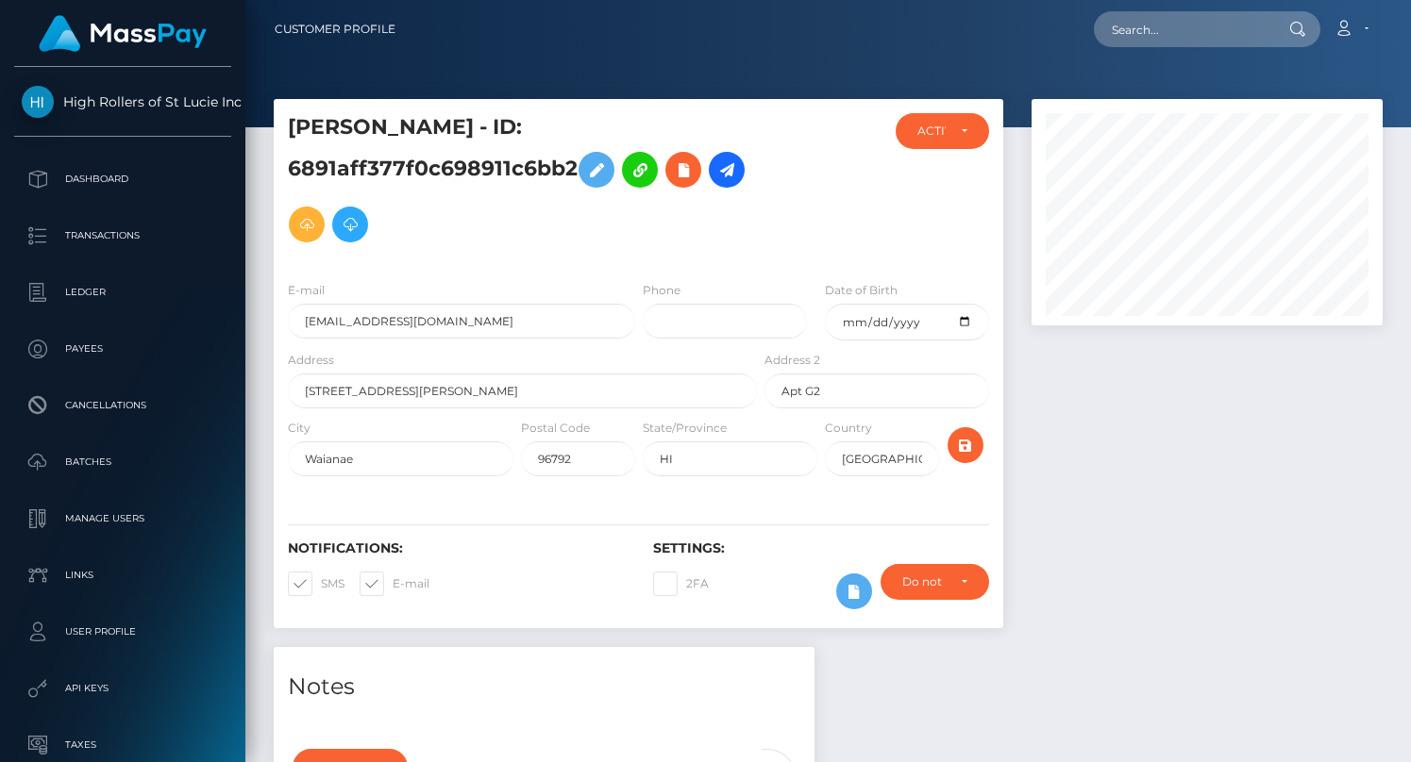
scroll to position [43, 0]
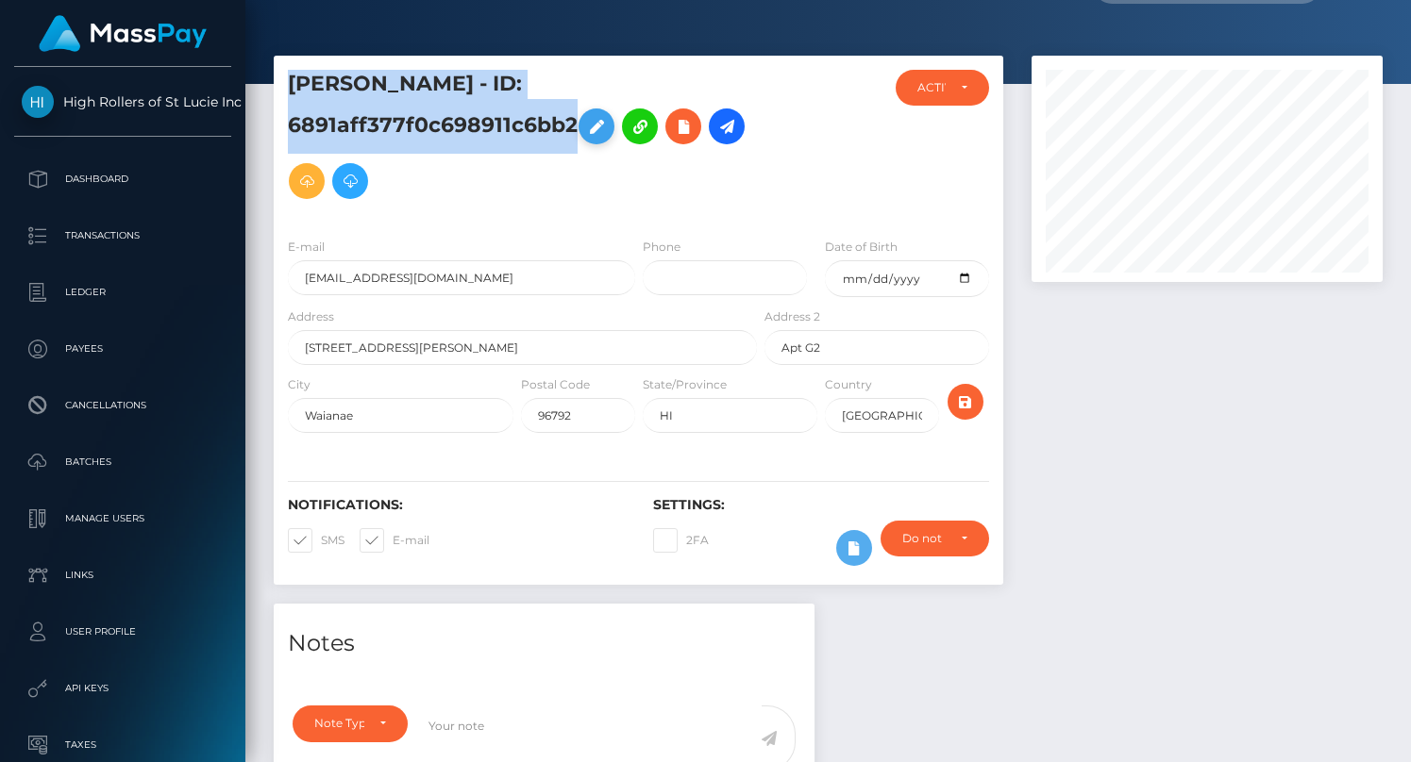
drag, startPoint x: 291, startPoint y: 72, endPoint x: 588, endPoint y: 138, distance: 304.5
click at [588, 138] on h5 "[PERSON_NAME] - ID: 6891aff377f0c698911c6bb2" at bounding box center [517, 139] width 459 height 139
copy h5 "[PERSON_NAME] - ID: 6891aff377f0c698911c6bb2"
